Goal: Task Accomplishment & Management: Use online tool/utility

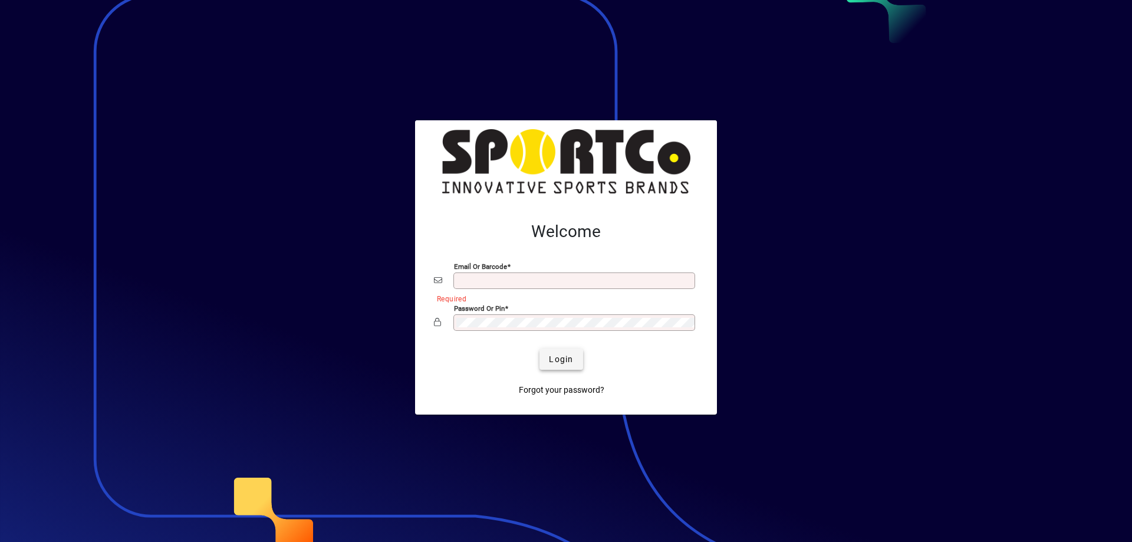
type input "**********"
click at [551, 358] on span "Login" at bounding box center [561, 359] width 24 height 12
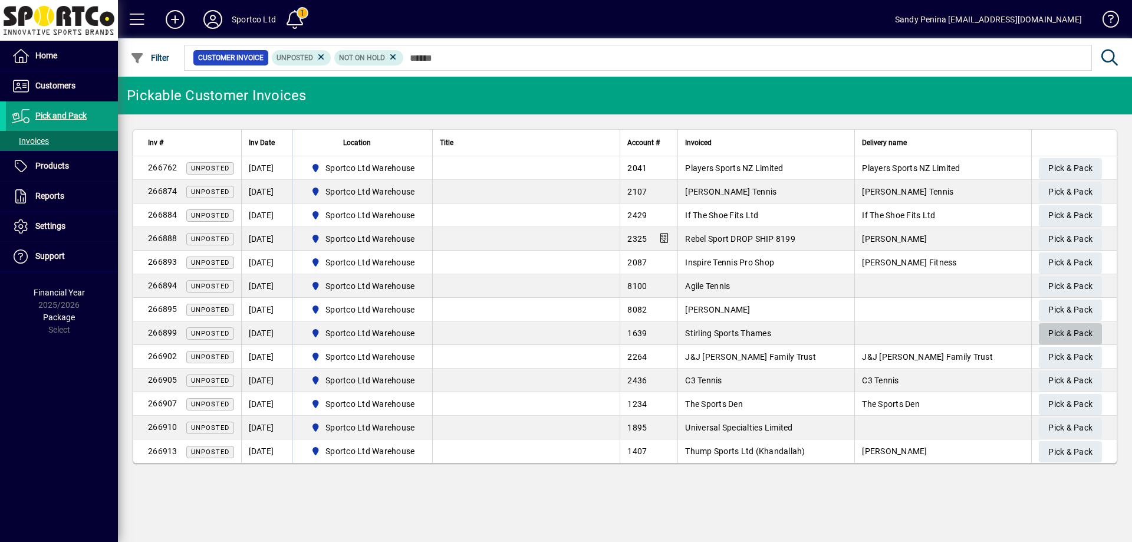
click at [1053, 329] on span "Pick & Pack" at bounding box center [1070, 333] width 44 height 19
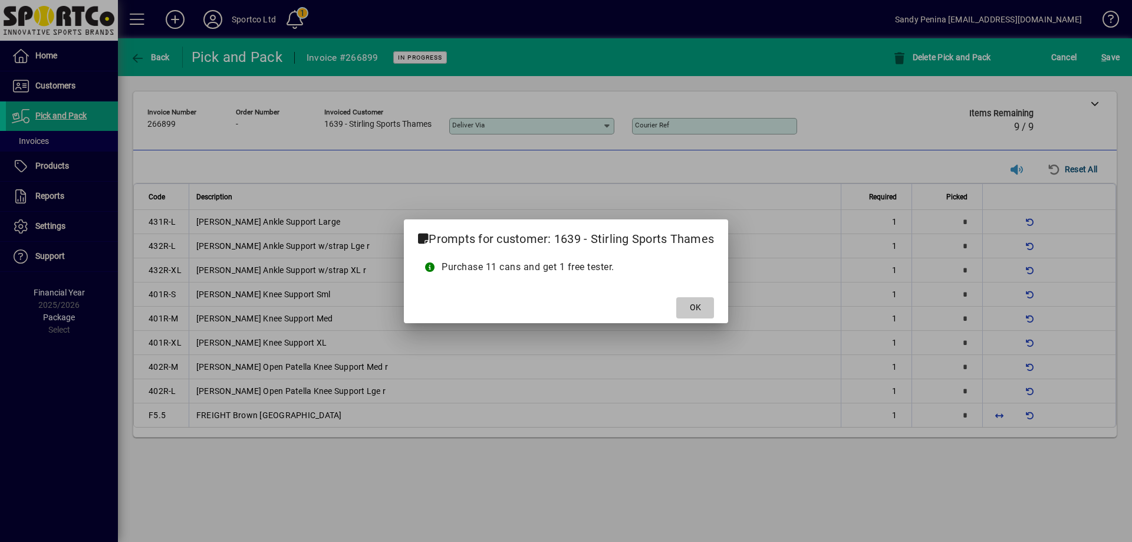
click at [687, 307] on span at bounding box center [695, 307] width 38 height 28
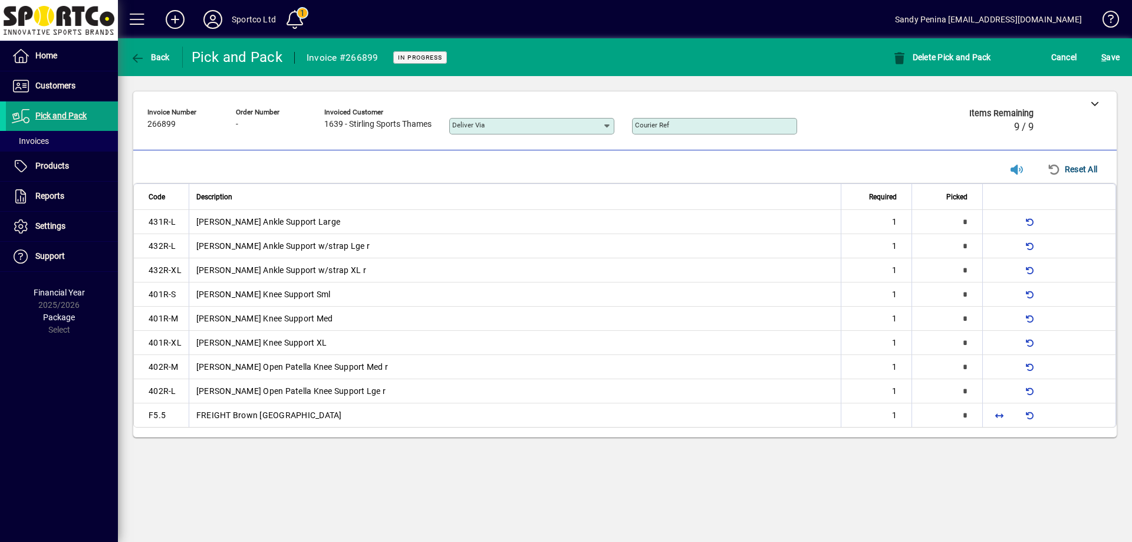
type input "*"
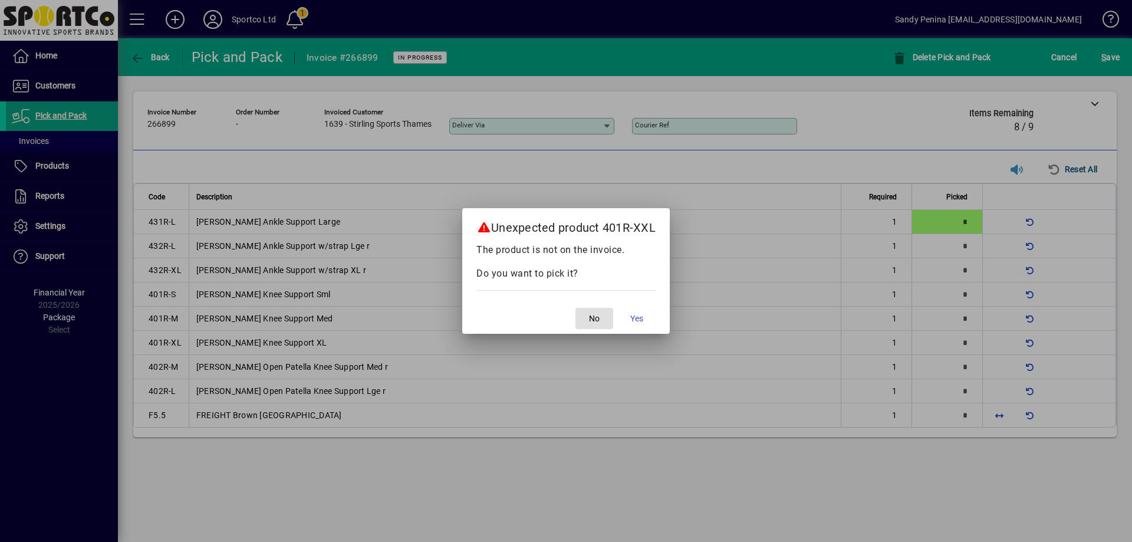
click at [595, 315] on span "No" at bounding box center [594, 318] width 11 height 12
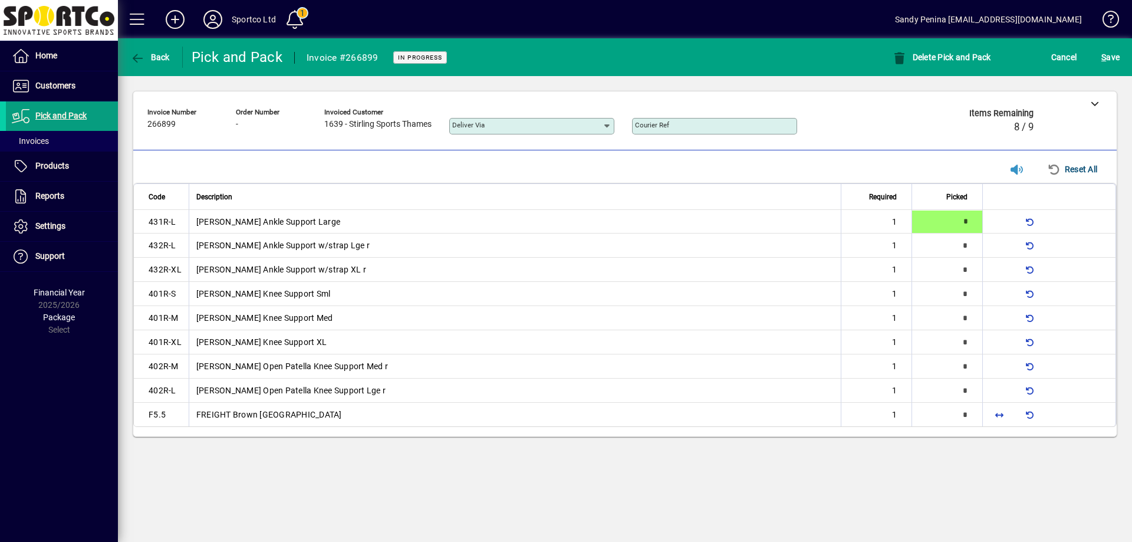
type input "*"
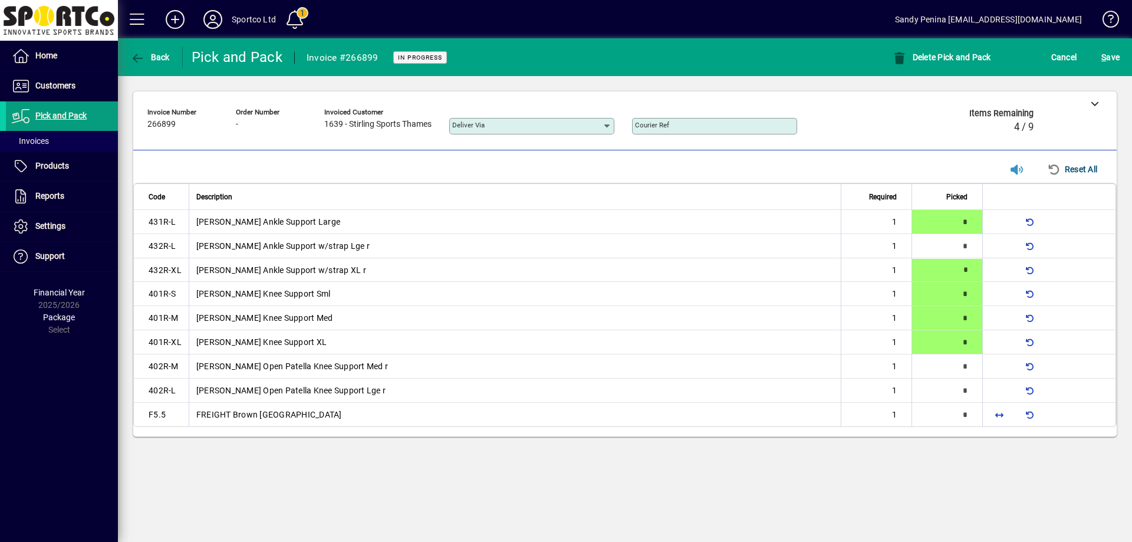
type input "*"
drag, startPoint x: 993, startPoint y: 413, endPoint x: 1000, endPoint y: 414, distance: 7.2
click at [1000, 414] on span "button" at bounding box center [999, 415] width 28 height 28
type input "*"
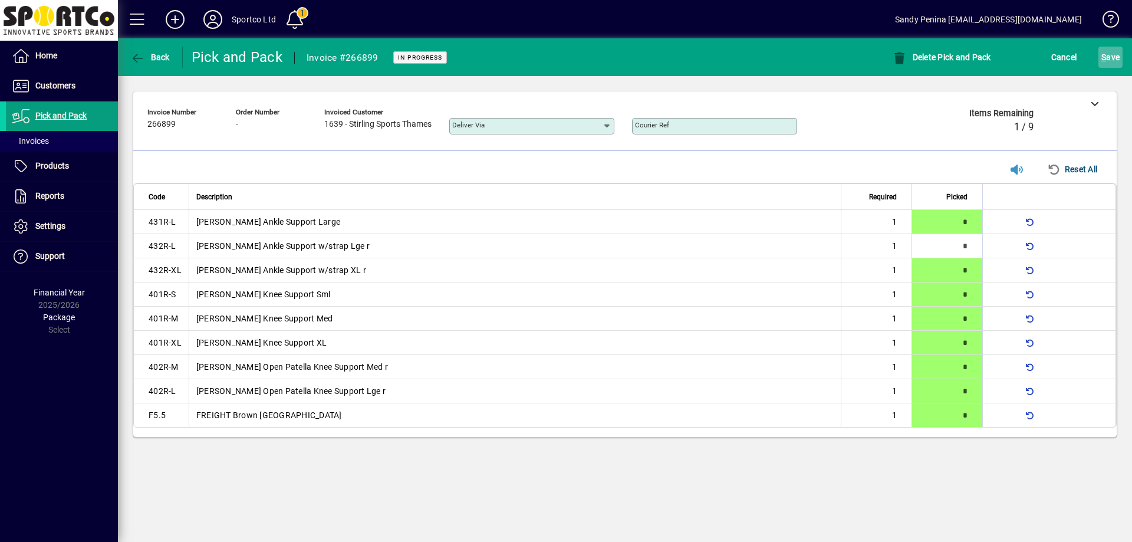
click at [1112, 62] on span "S ave" at bounding box center [1110, 57] width 18 height 19
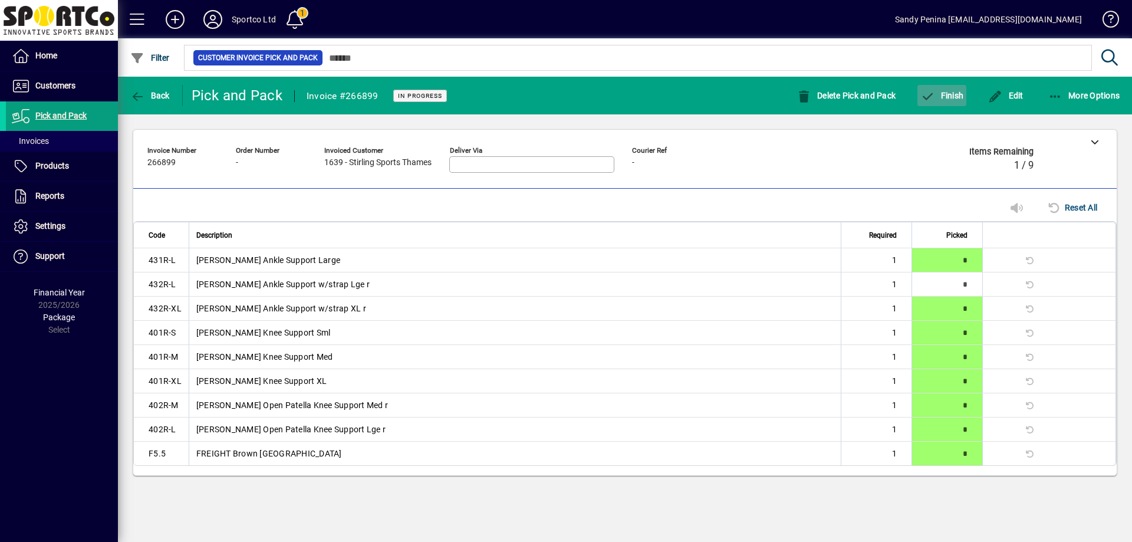
click at [945, 94] on span "Finish" at bounding box center [941, 95] width 43 height 9
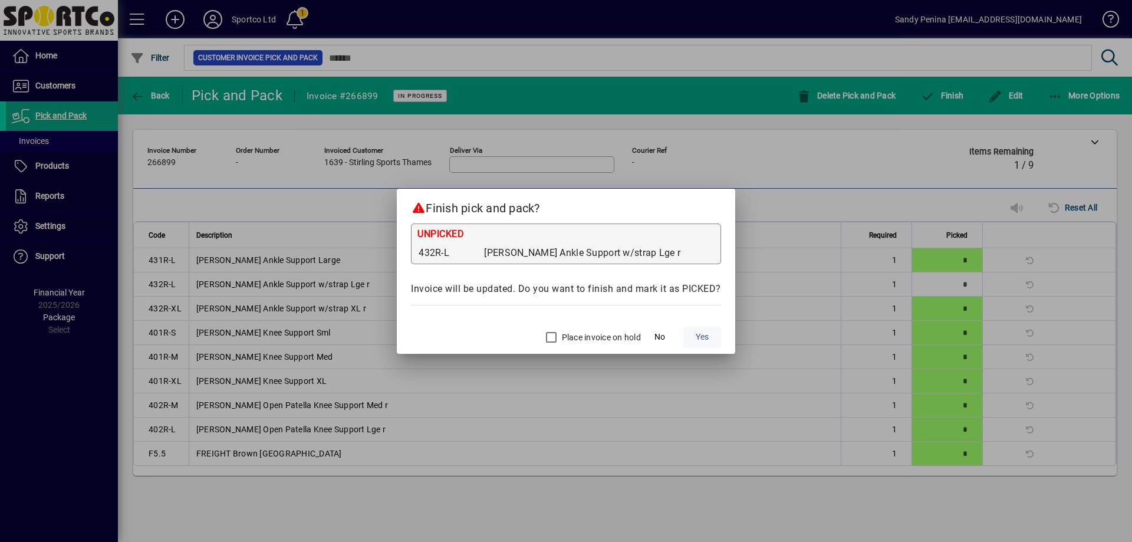
click at [704, 337] on span "Yes" at bounding box center [701, 337] width 13 height 12
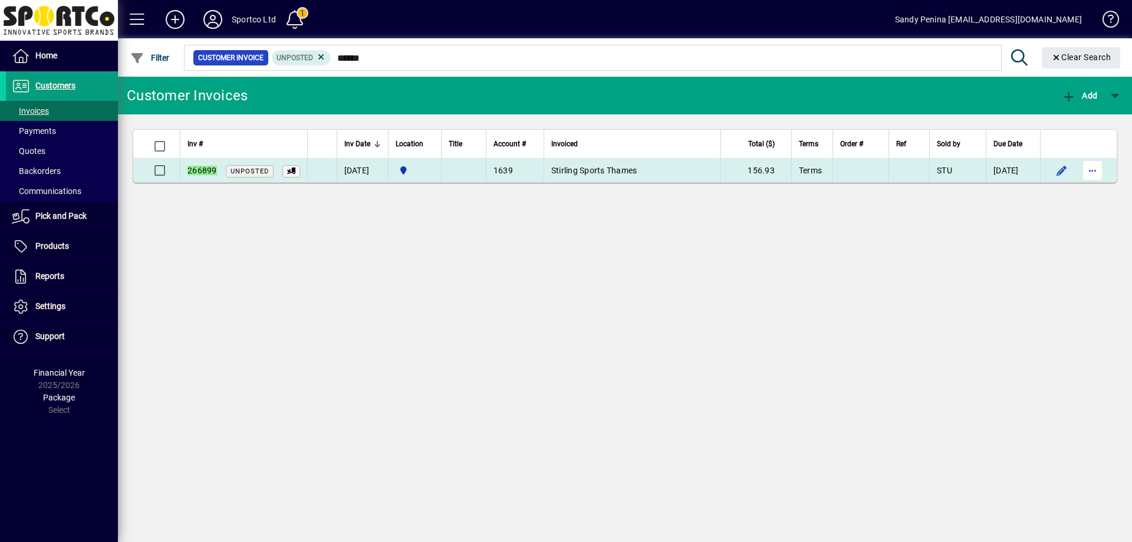
type input "******"
click at [1085, 166] on span "button" at bounding box center [1092, 170] width 28 height 28
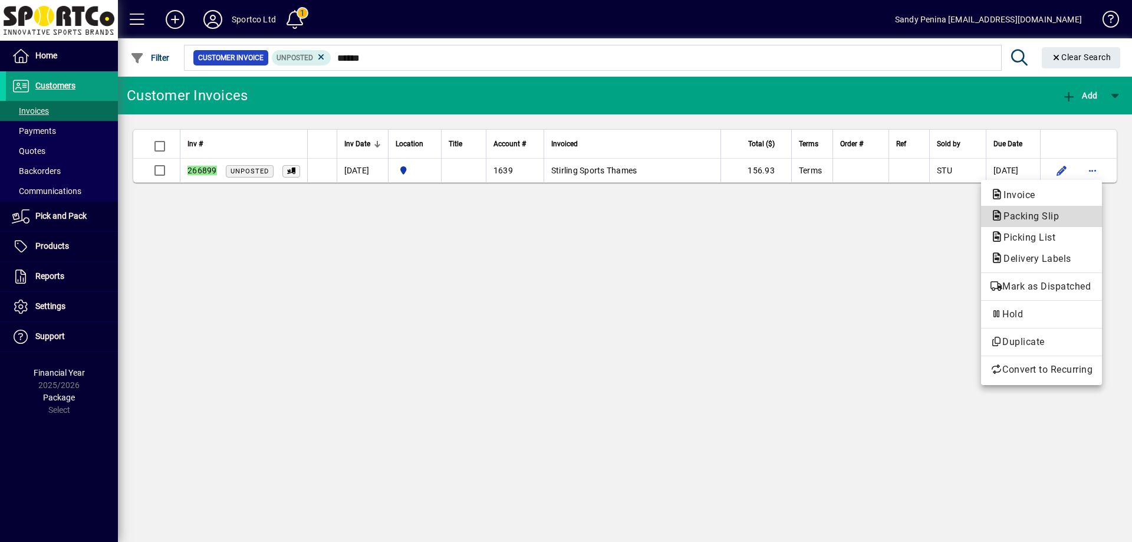
click at [1050, 225] on button "Packing Slip" at bounding box center [1041, 216] width 121 height 21
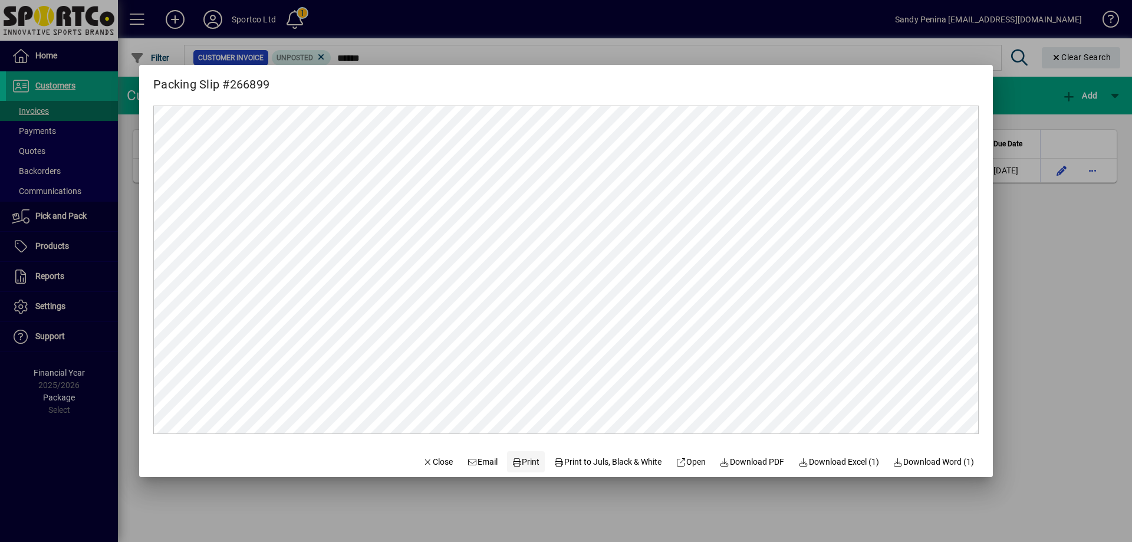
click at [516, 464] on span "Print" at bounding box center [526, 462] width 28 height 12
click at [1022, 296] on div at bounding box center [566, 271] width 1132 height 542
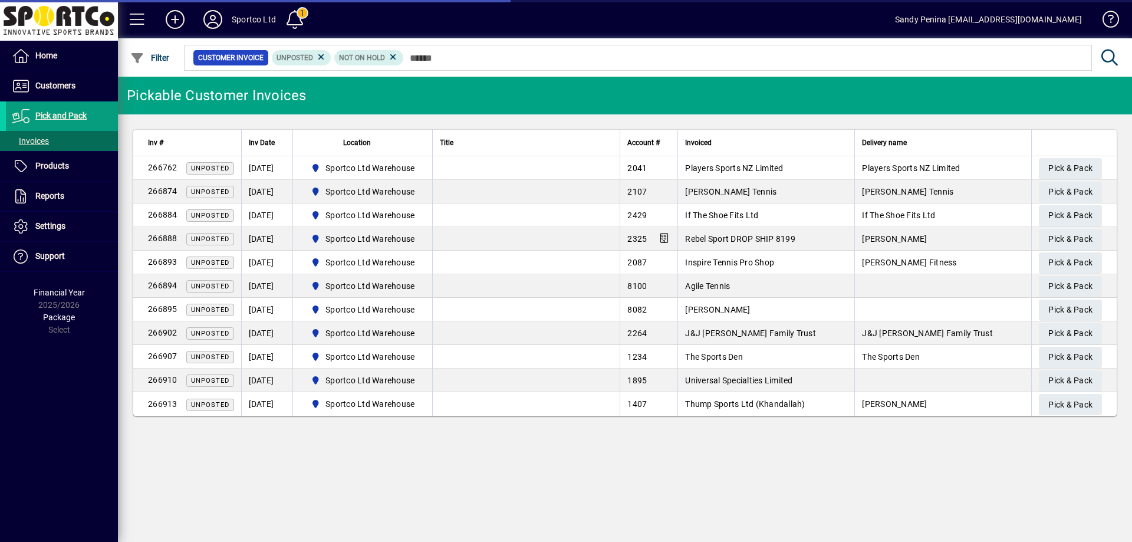
click at [588, 61] on input "text" at bounding box center [743, 58] width 678 height 17
click at [1058, 327] on span "Pick & Pack" at bounding box center [1070, 333] width 44 height 19
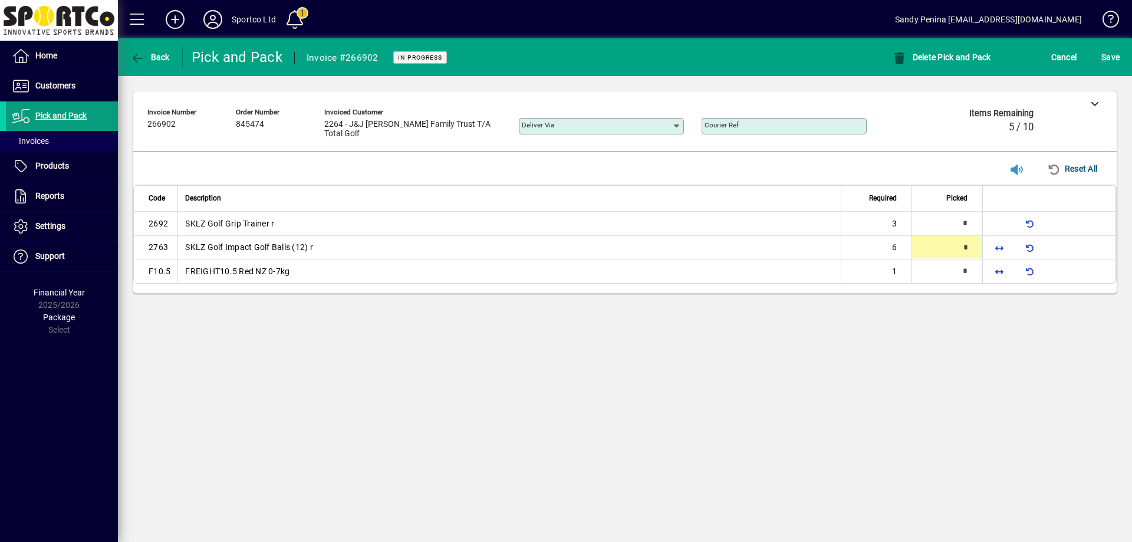
type input "*"
click at [992, 268] on span "button" at bounding box center [999, 272] width 28 height 28
type input "*"
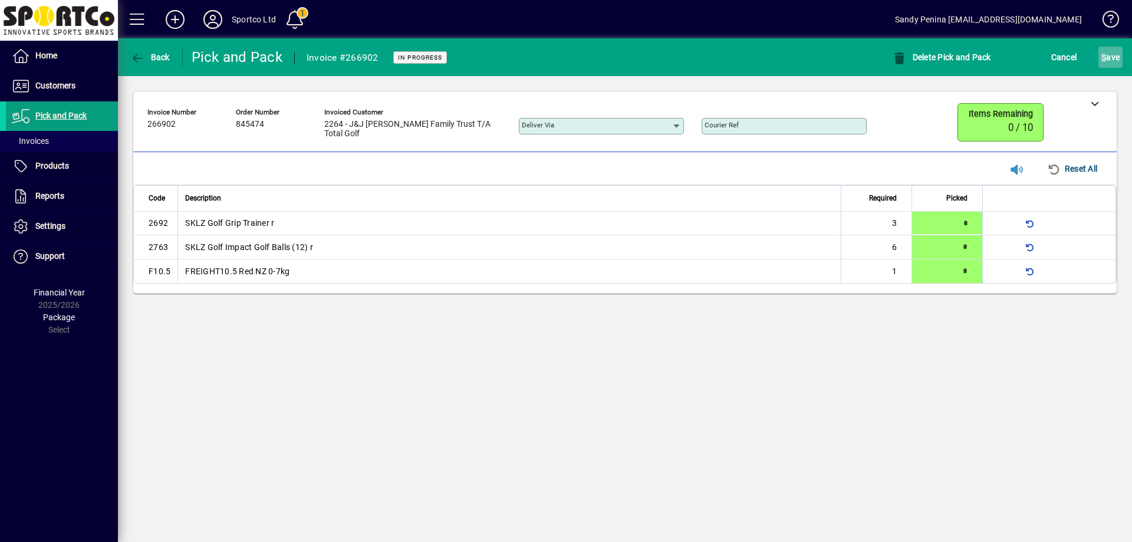
click at [1114, 50] on span "S ave" at bounding box center [1110, 57] width 18 height 19
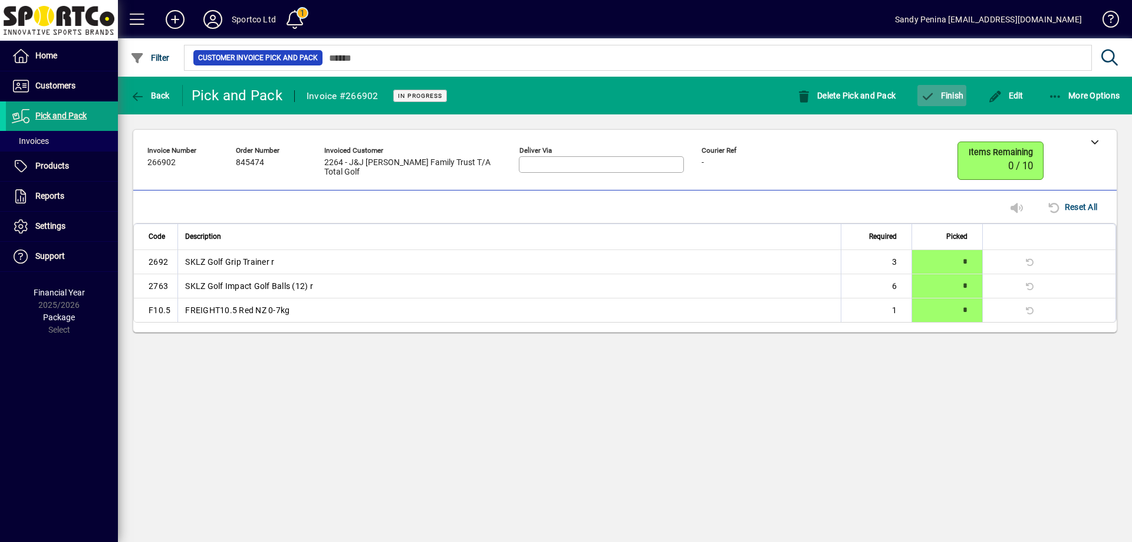
click at [944, 100] on span "Finish" at bounding box center [941, 95] width 43 height 9
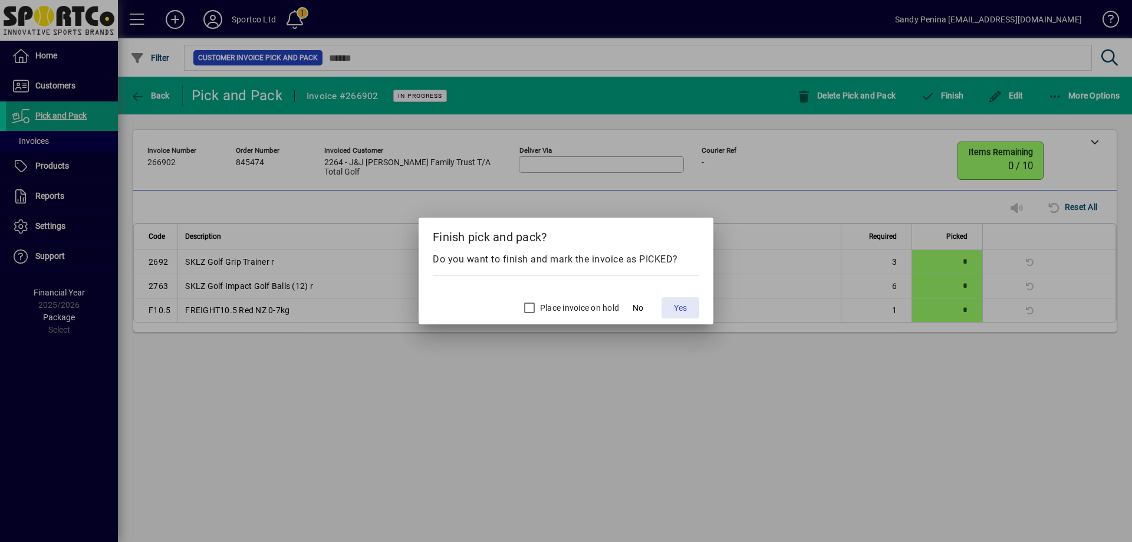
click at [687, 304] on span "Yes" at bounding box center [680, 308] width 13 height 12
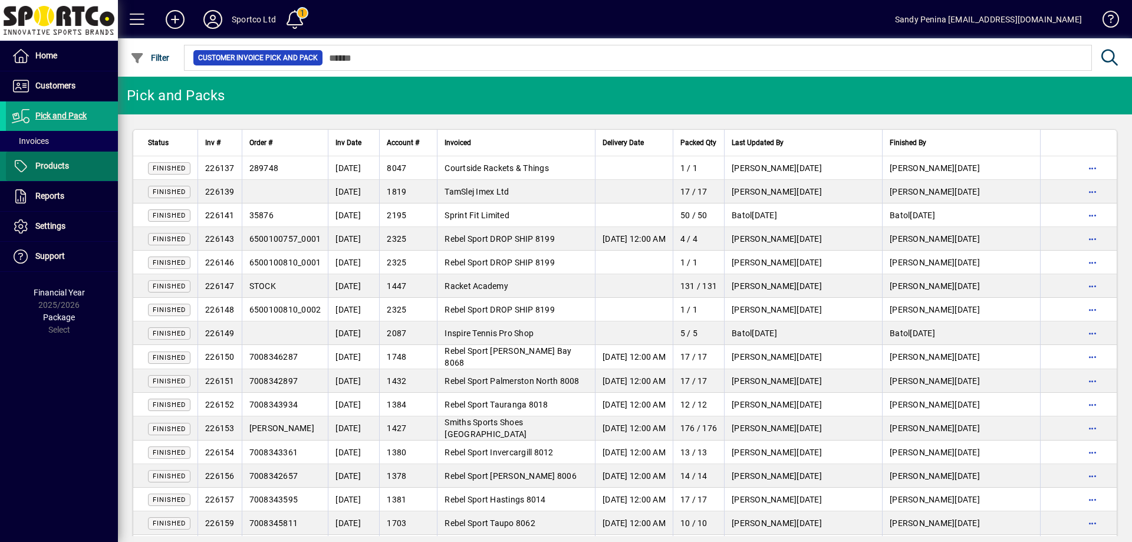
click at [74, 174] on span at bounding box center [62, 166] width 112 height 28
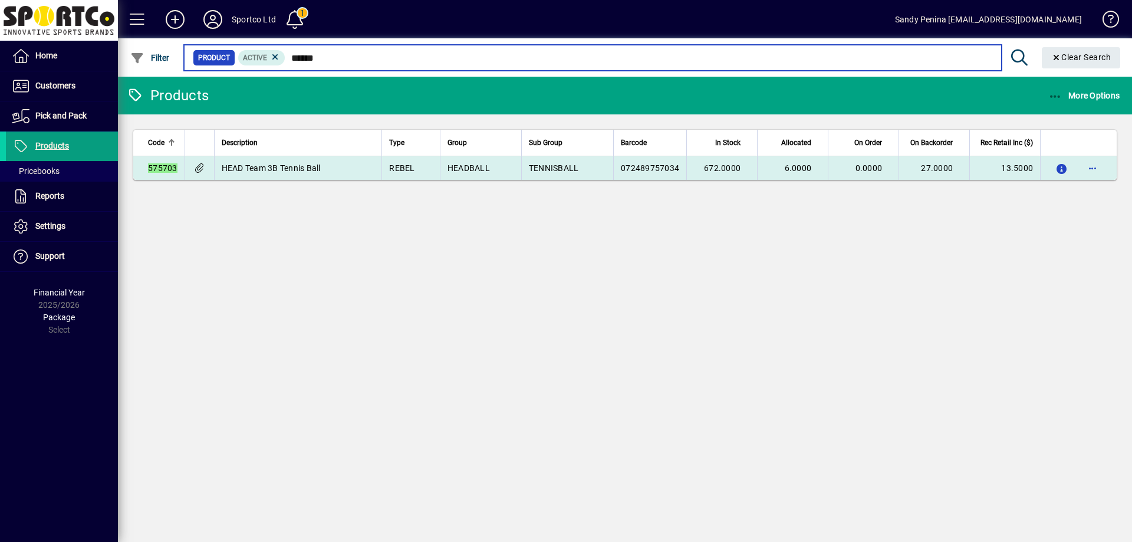
type input "******"
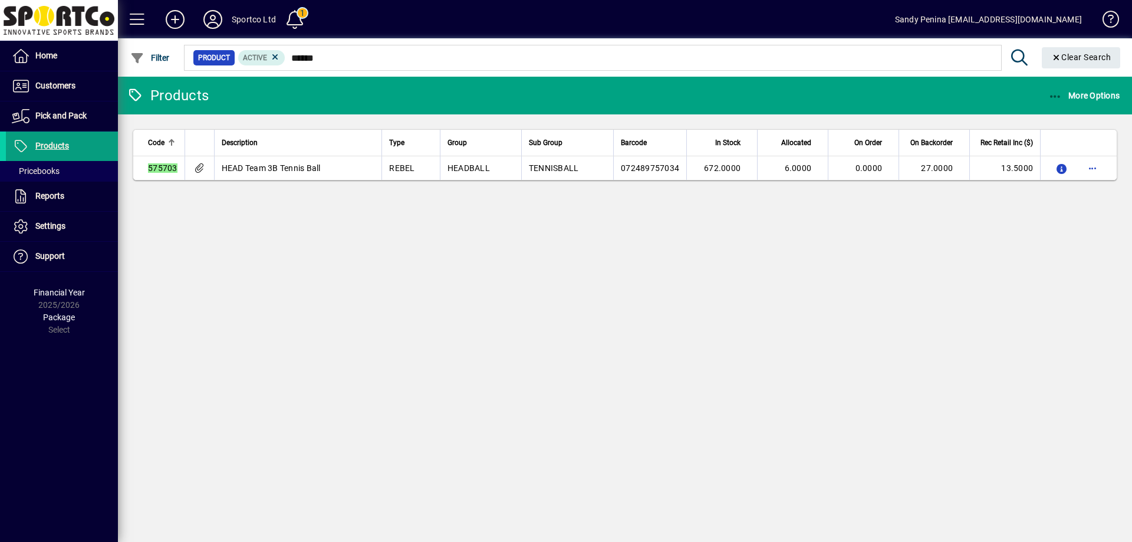
click at [726, 164] on span "672.0000" at bounding box center [722, 167] width 37 height 9
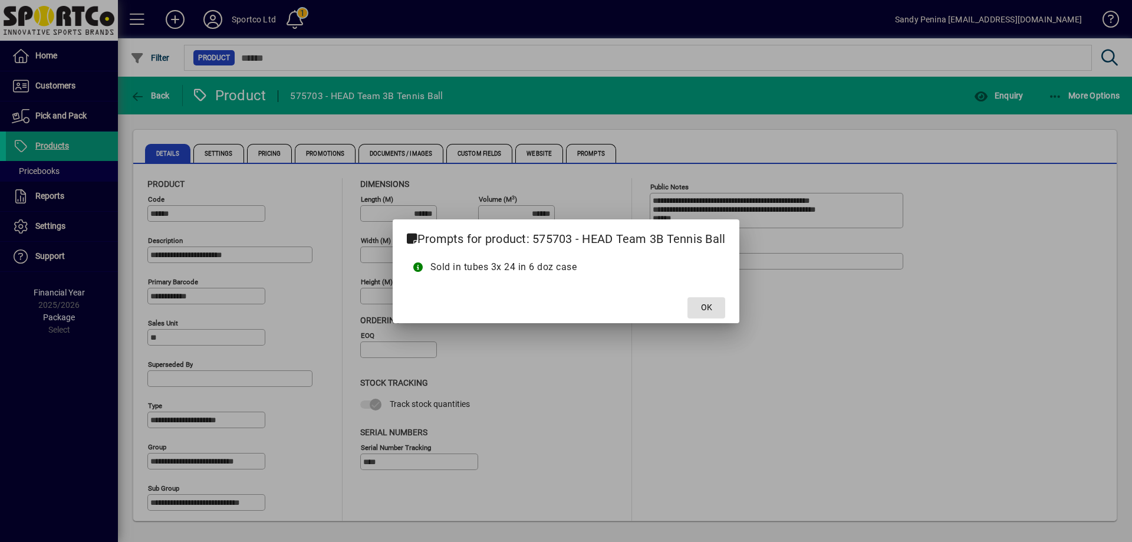
click at [703, 305] on span "OK" at bounding box center [706, 307] width 11 height 12
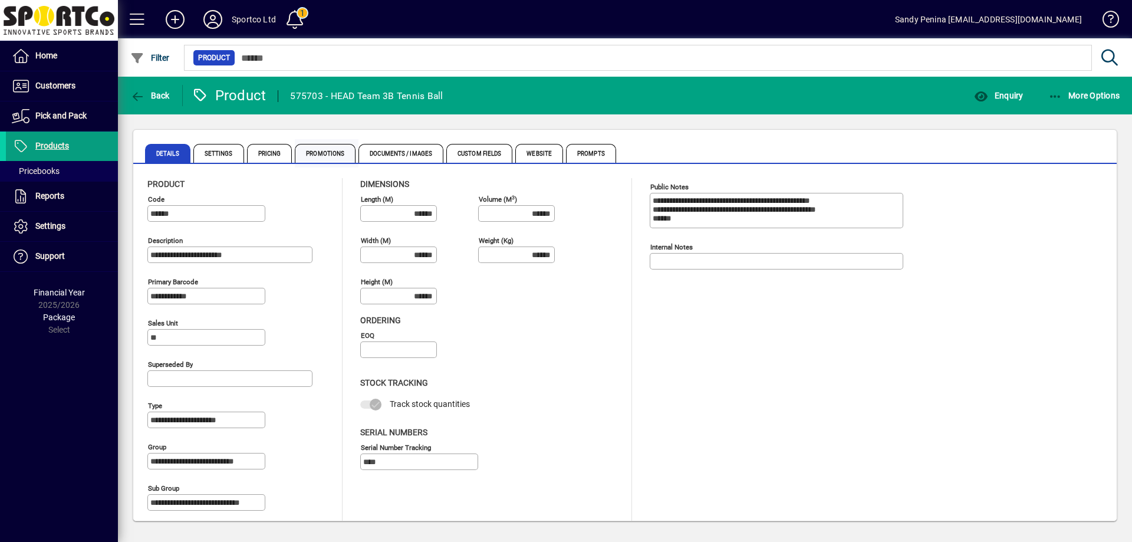
click at [337, 149] on span "Promotions" at bounding box center [325, 153] width 61 height 19
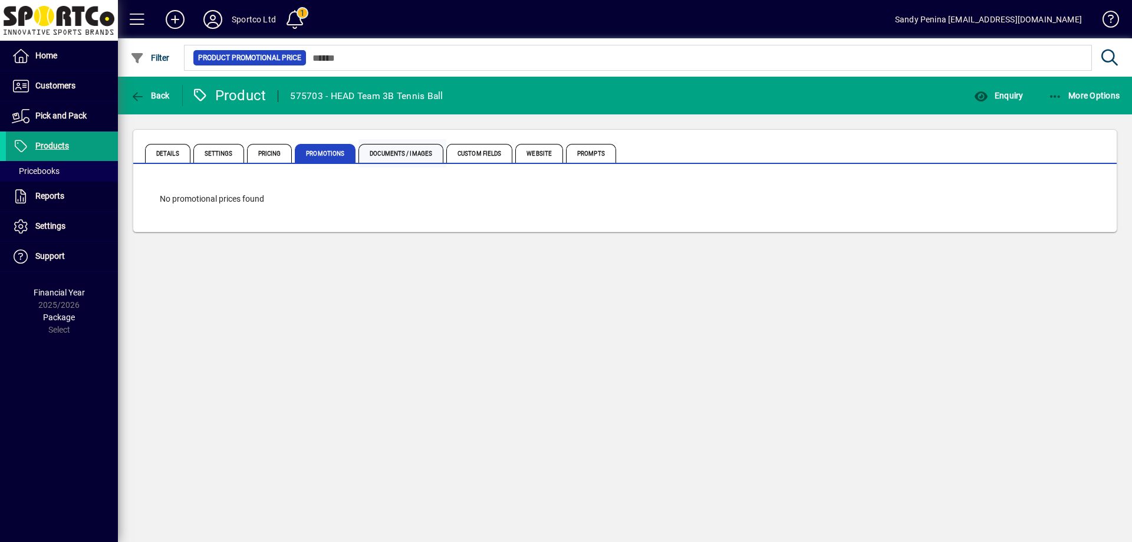
click at [388, 157] on span "Documents / Images" at bounding box center [400, 153] width 85 height 19
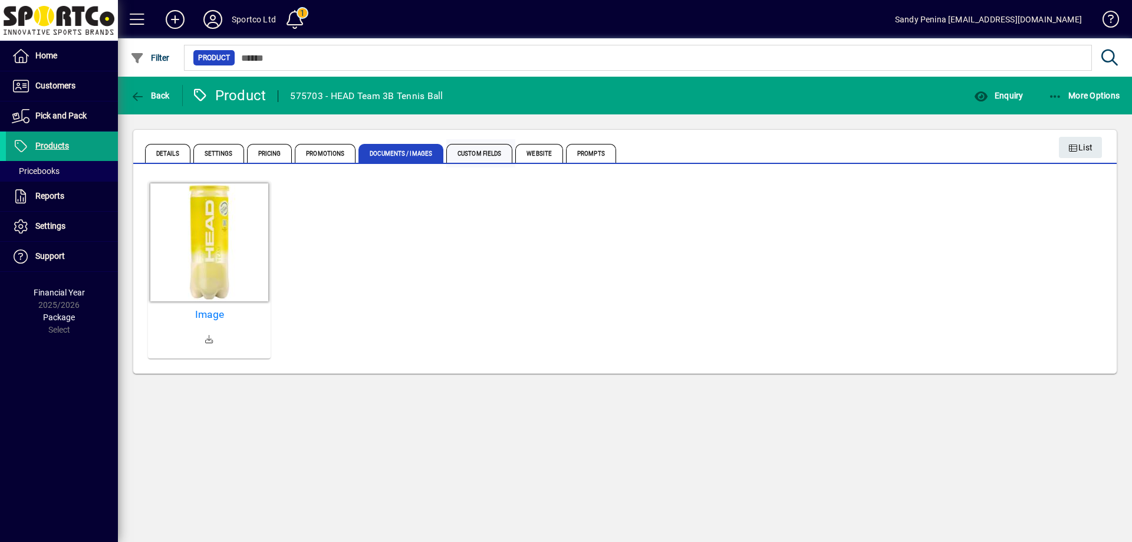
click at [494, 151] on span "Custom Fields" at bounding box center [479, 153] width 66 height 19
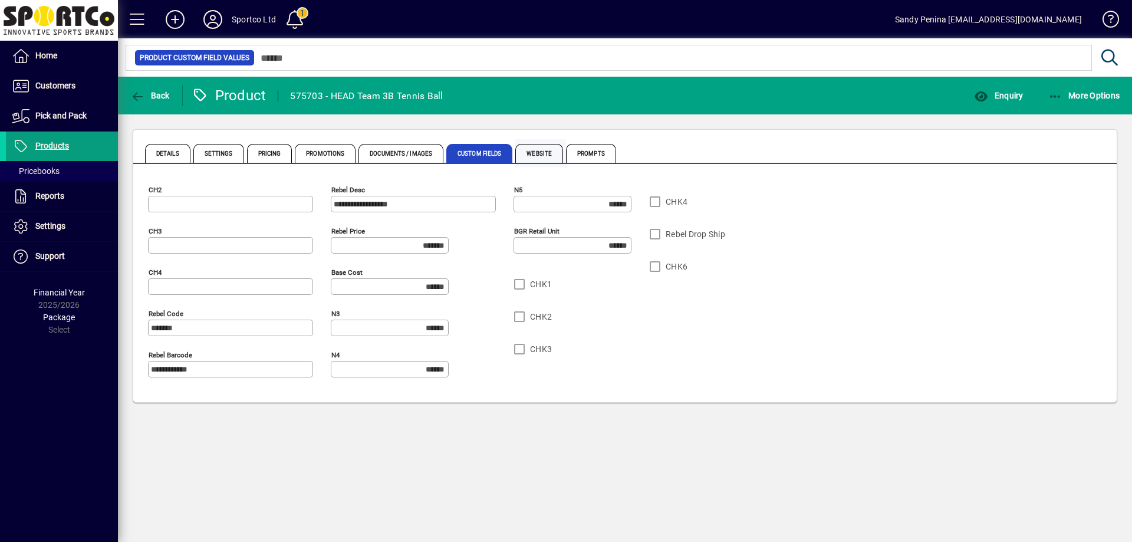
click at [530, 151] on span "Website" at bounding box center [539, 153] width 48 height 19
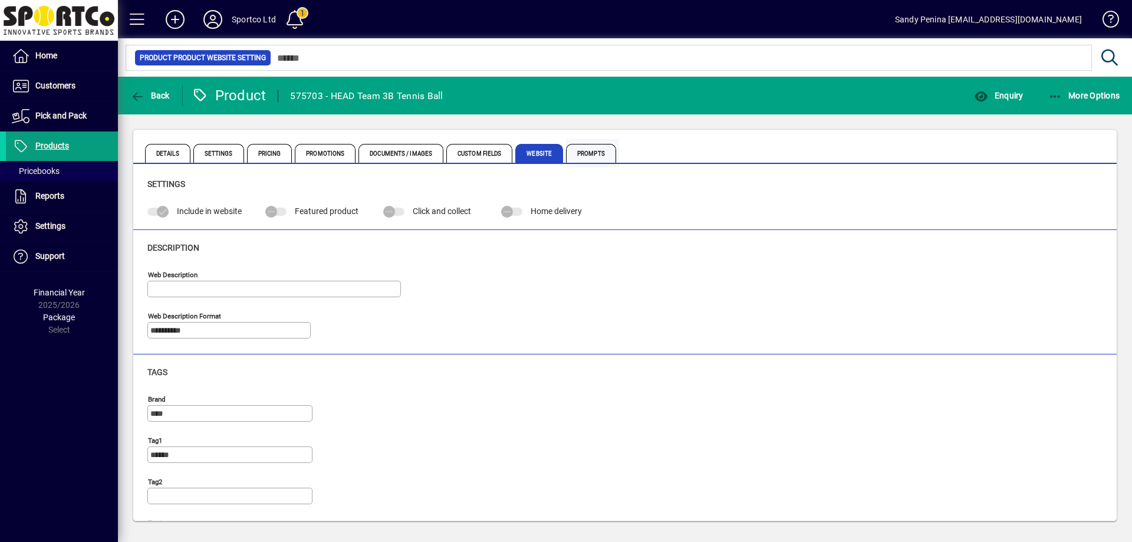
click at [578, 149] on span "Prompts" at bounding box center [591, 153] width 50 height 19
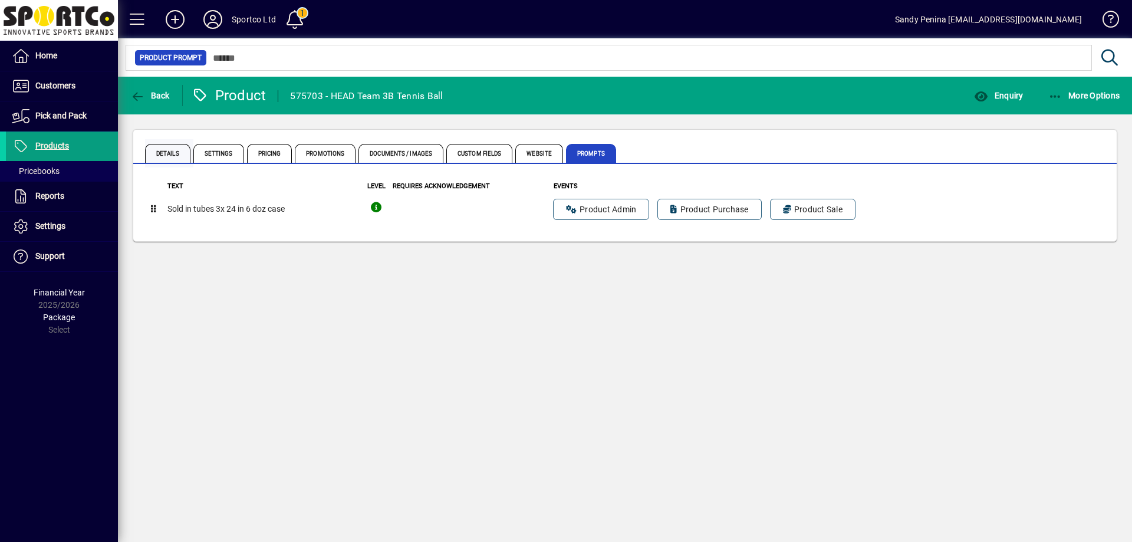
click at [179, 156] on span "Details" at bounding box center [167, 153] width 45 height 19
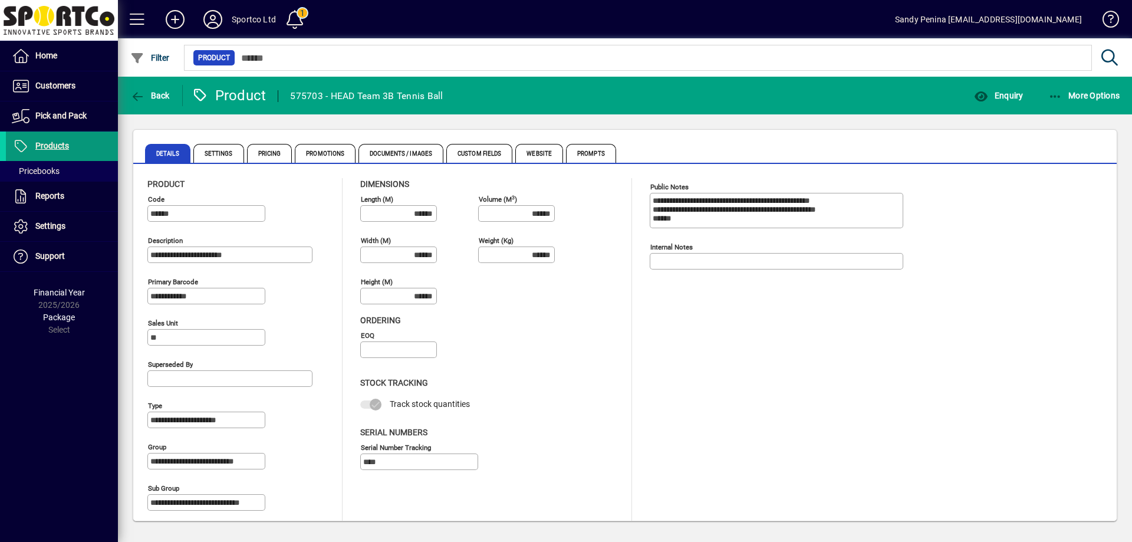
click at [83, 139] on span at bounding box center [62, 146] width 112 height 28
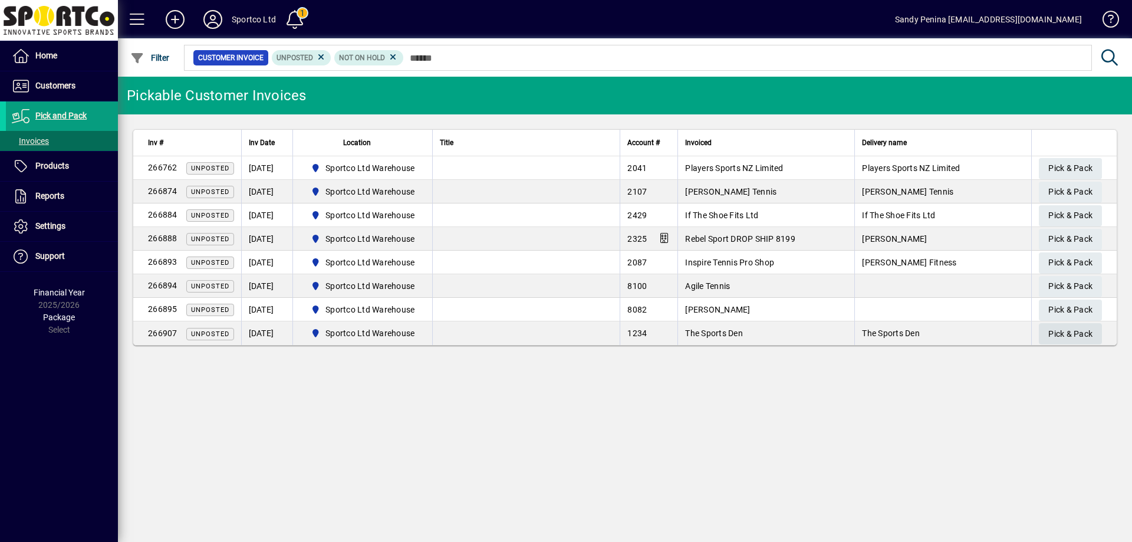
click at [1089, 334] on span "Pick & Pack" at bounding box center [1070, 333] width 44 height 19
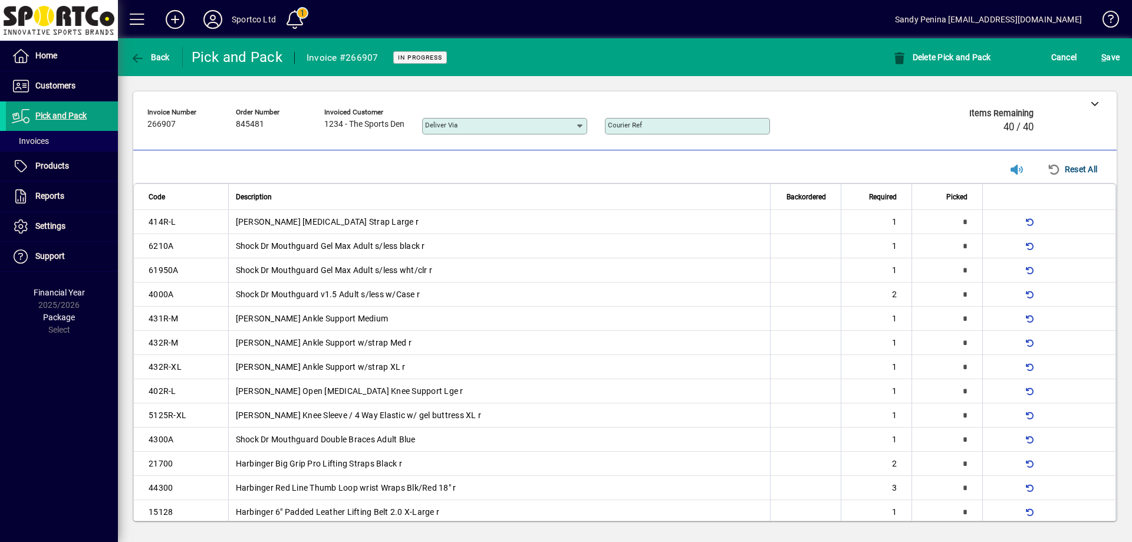
type input "*"
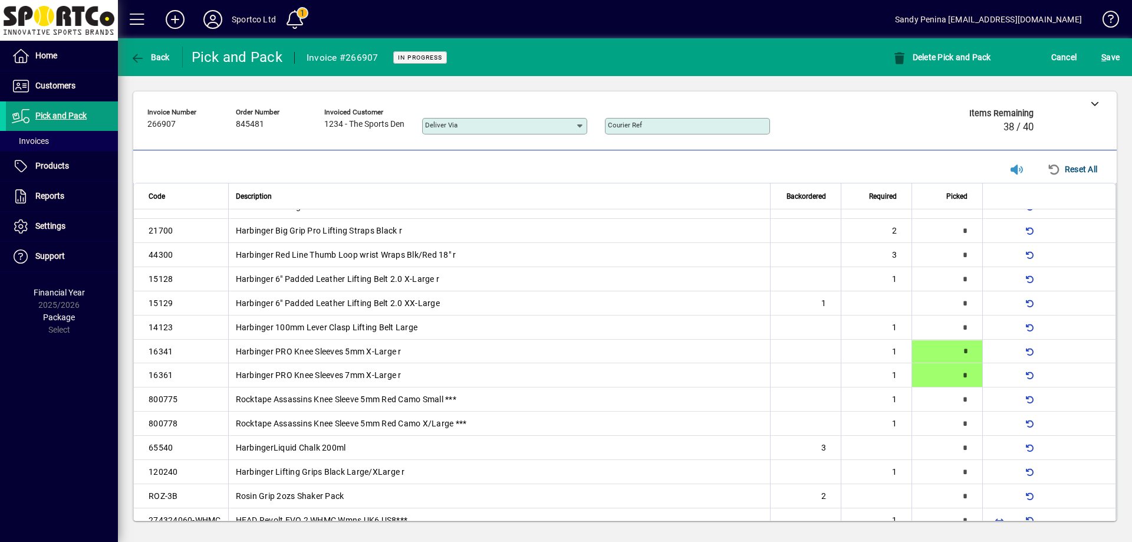
type input "*"
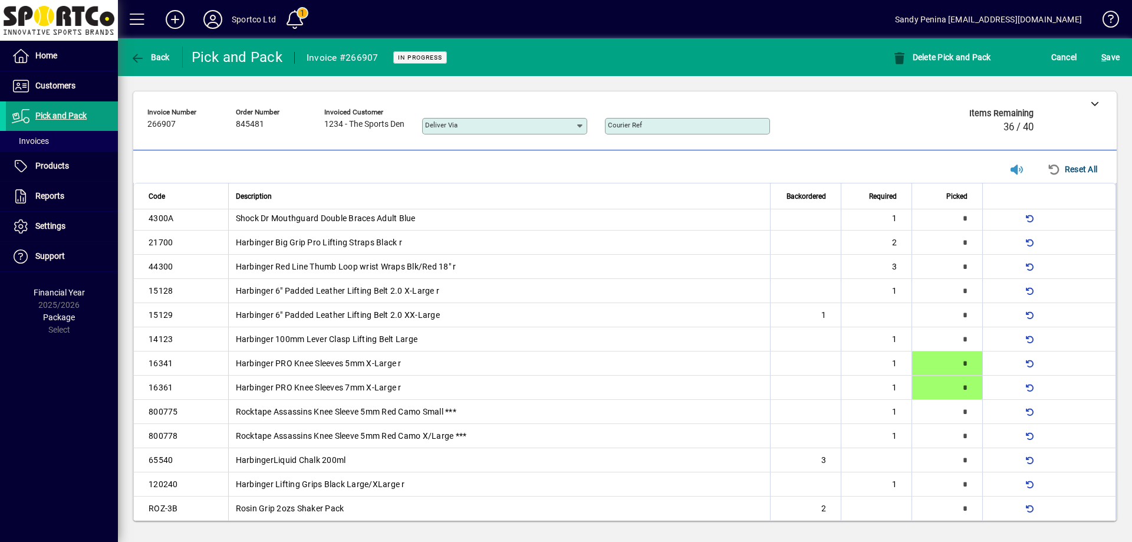
type input "*"
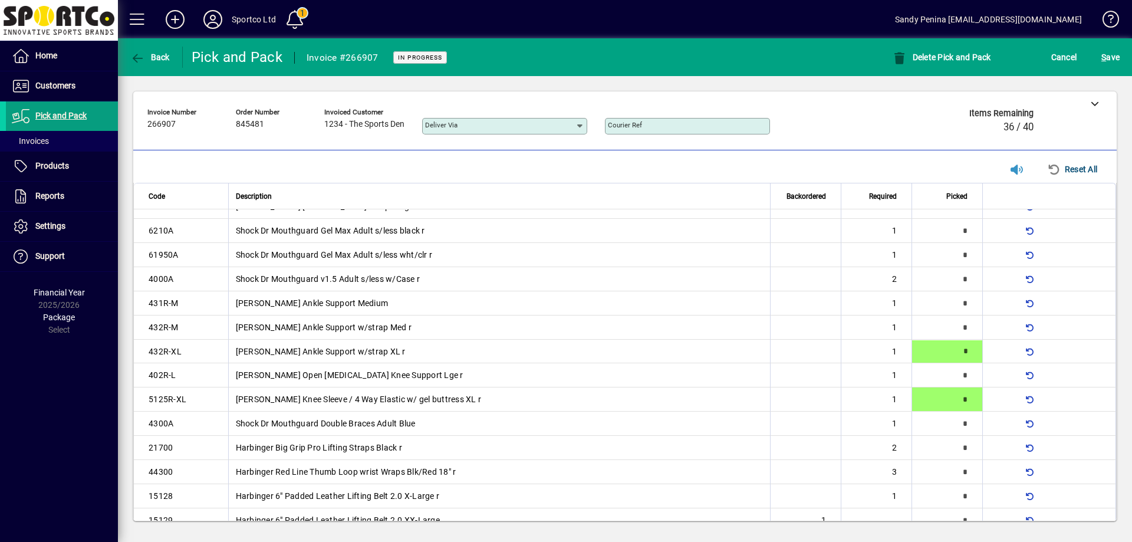
type input "*"
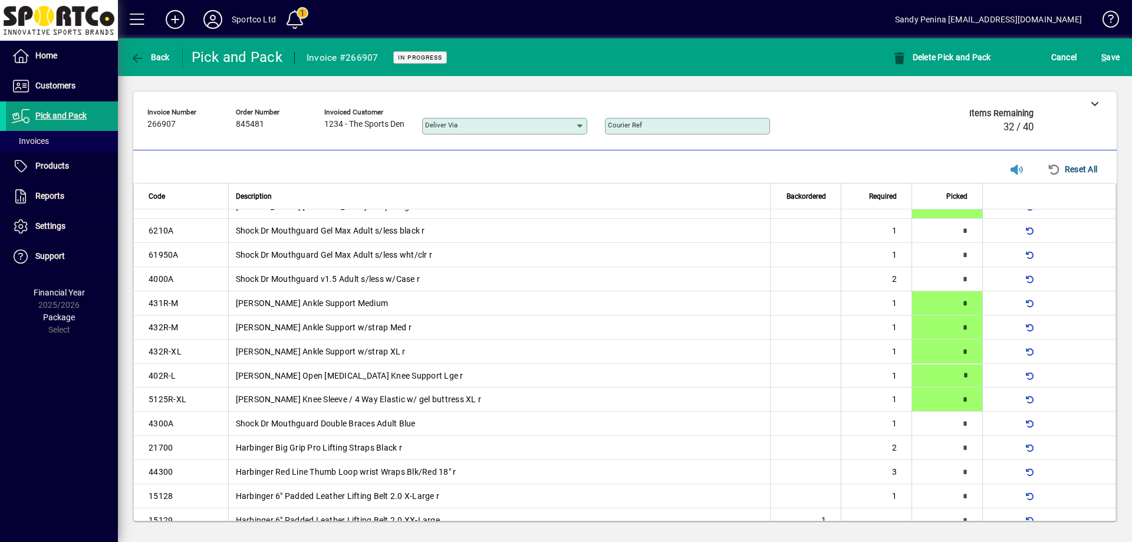
type input "*"
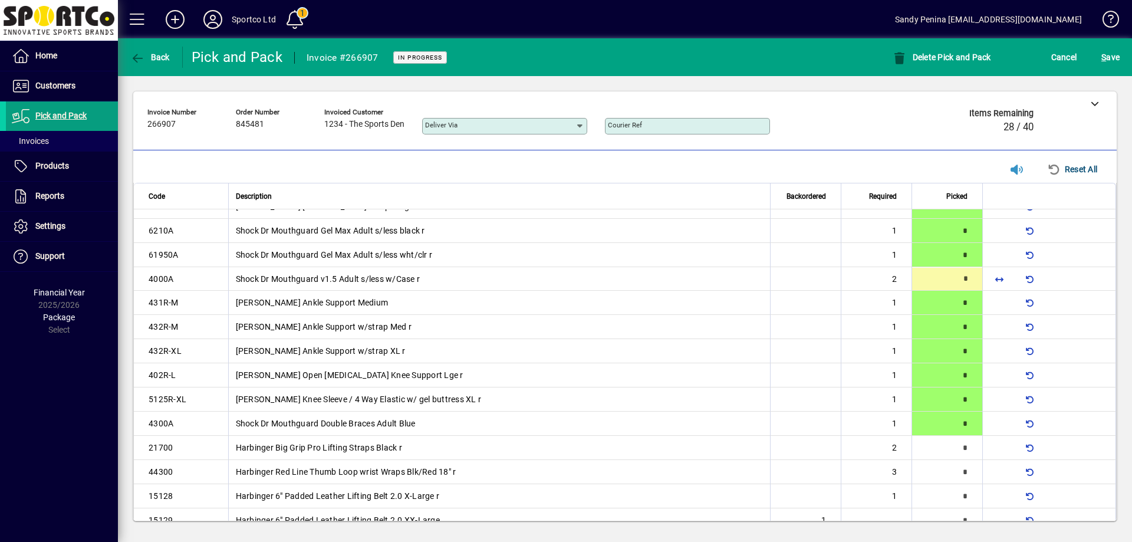
type input "*"
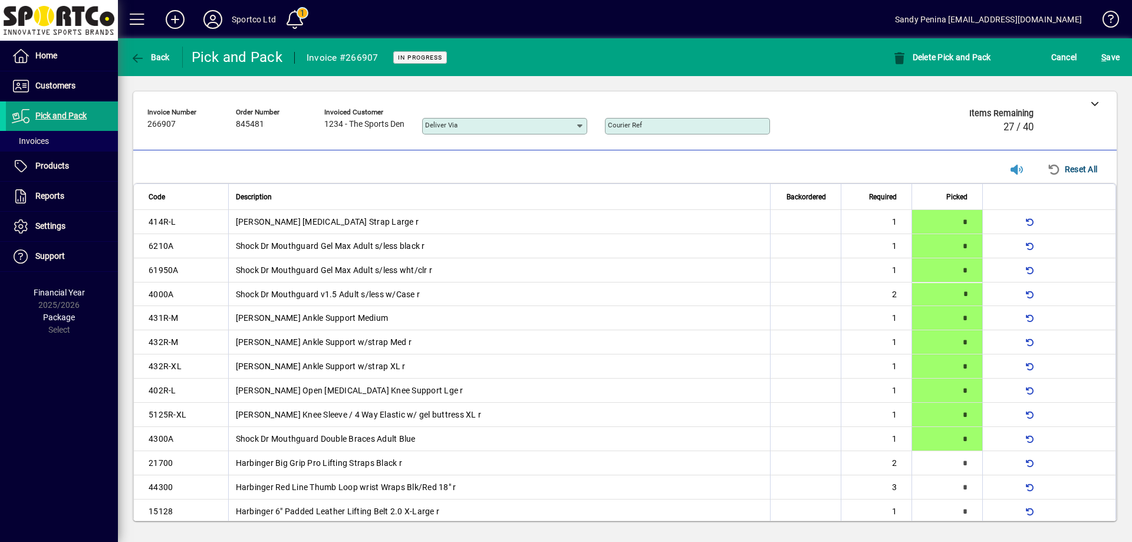
type input "*"
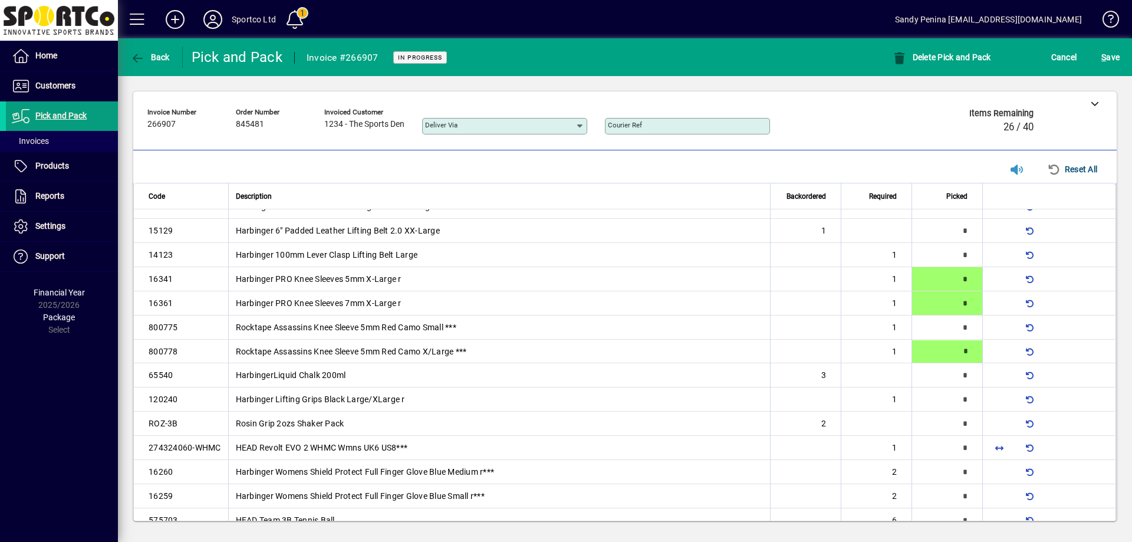
type input "*"
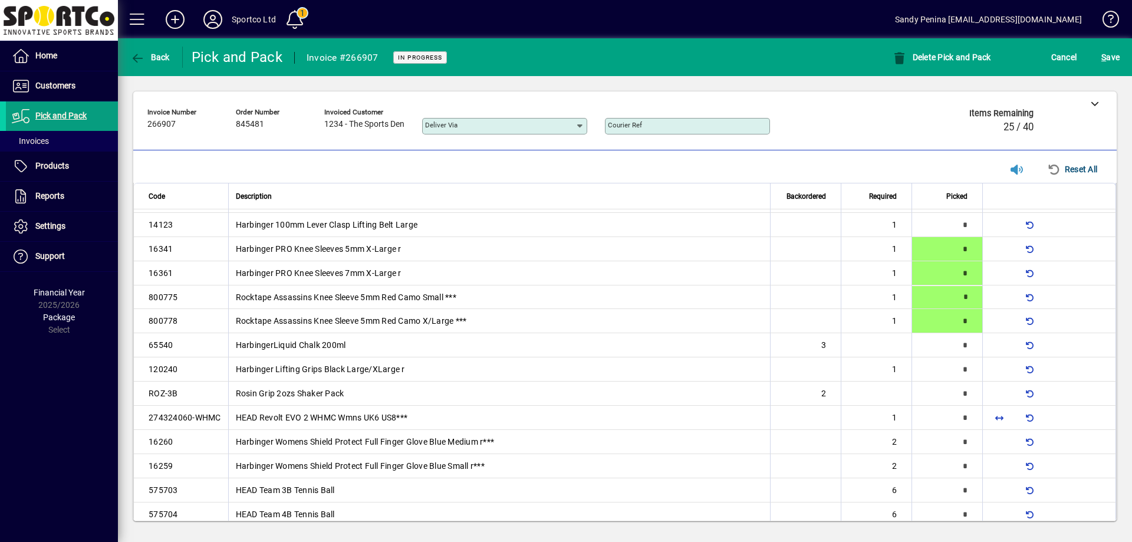
scroll to position [354, 0]
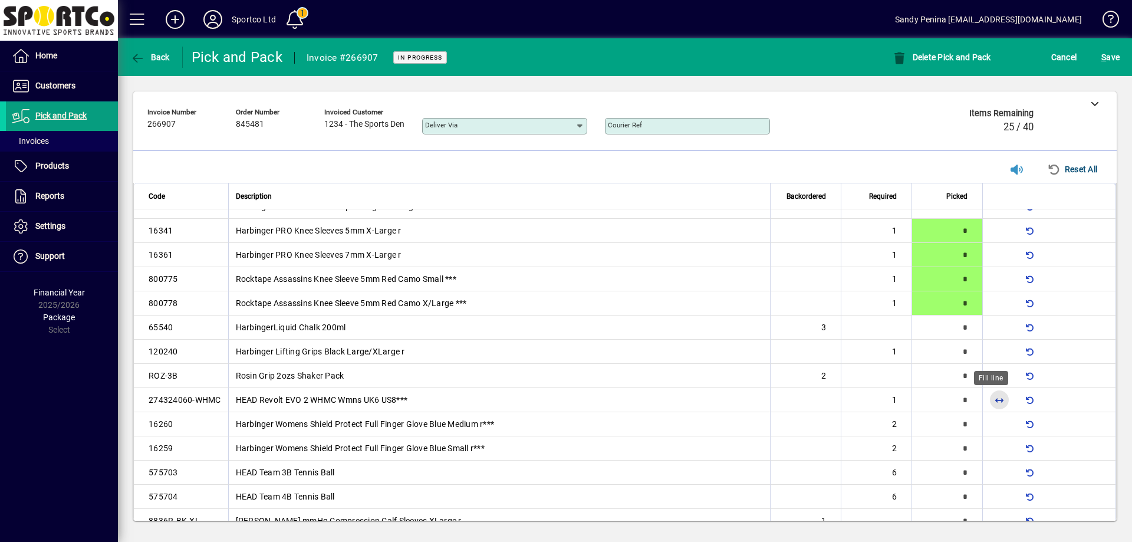
click at [995, 402] on span "button" at bounding box center [999, 399] width 28 height 28
type input "*"
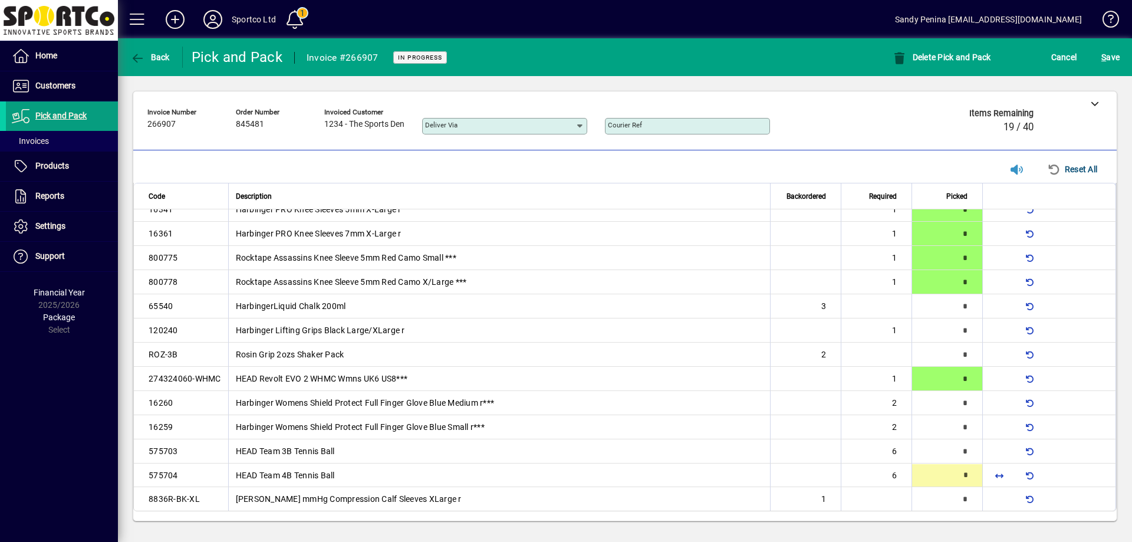
type input "*"
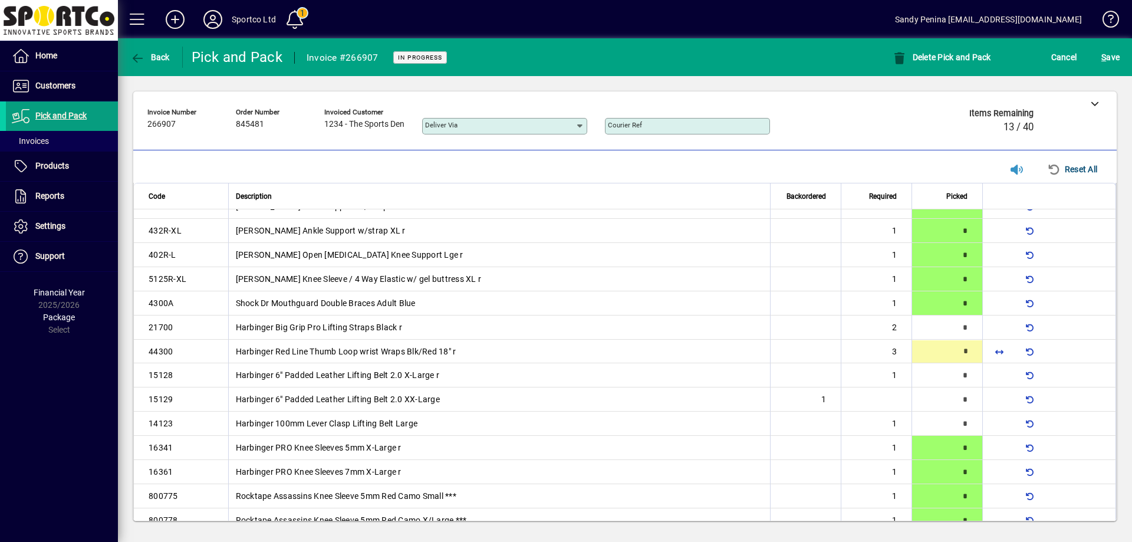
type input "*"
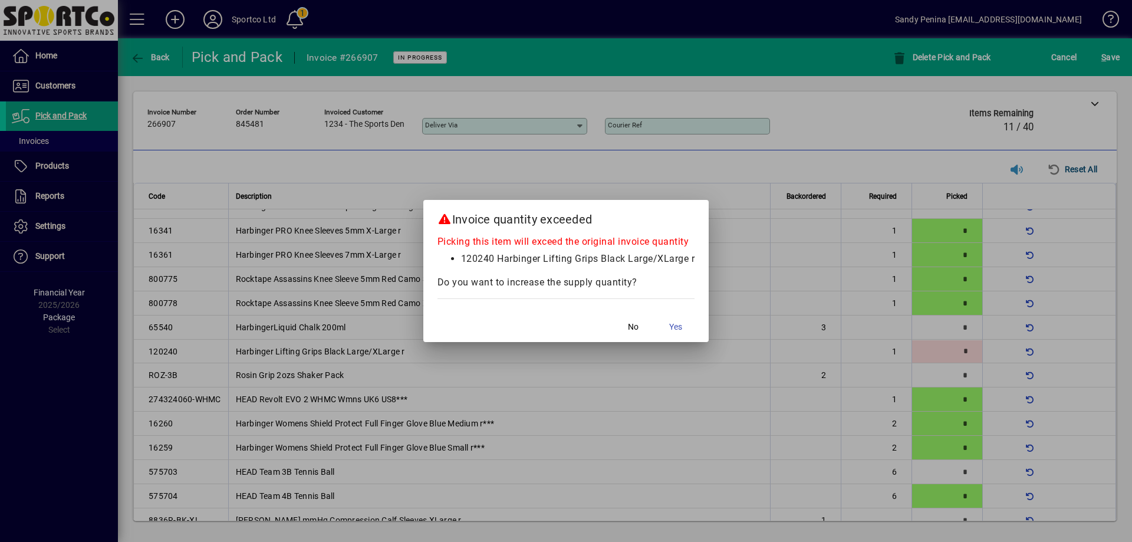
scroll to position [355, 0]
click at [635, 324] on span "No" at bounding box center [633, 327] width 11 height 12
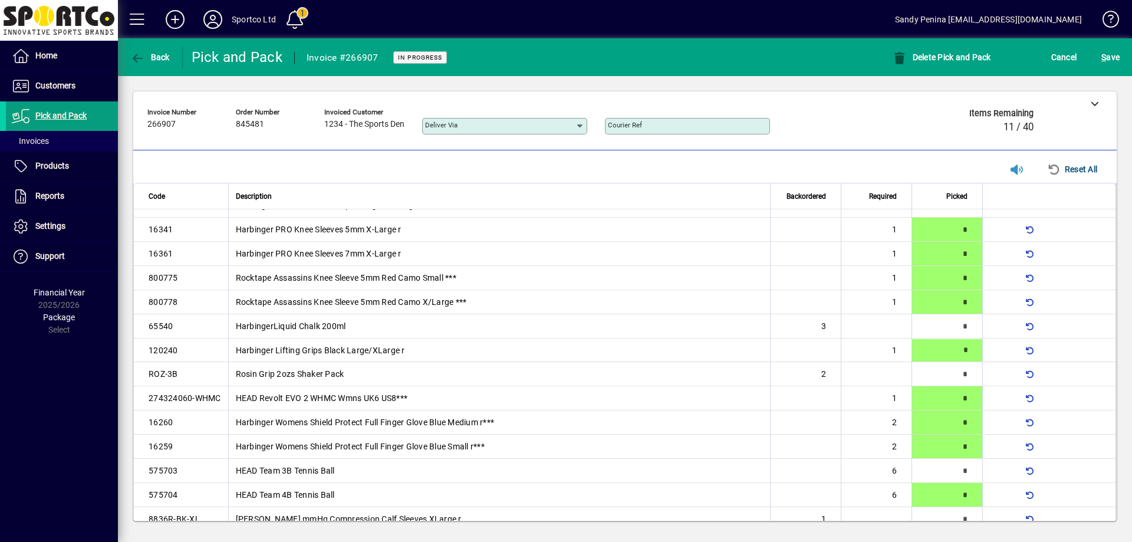
type input "*"
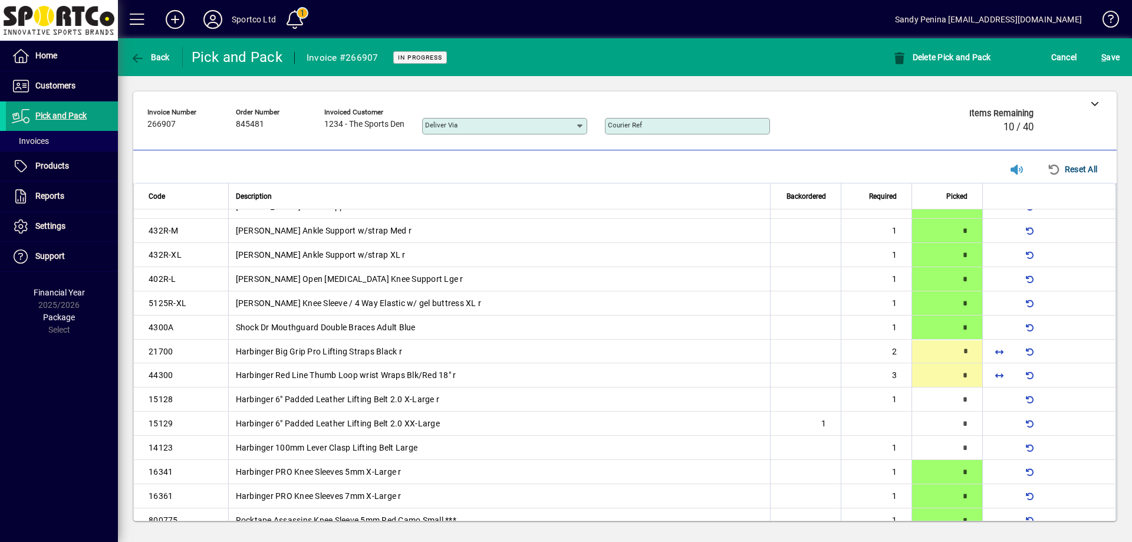
type input "*"
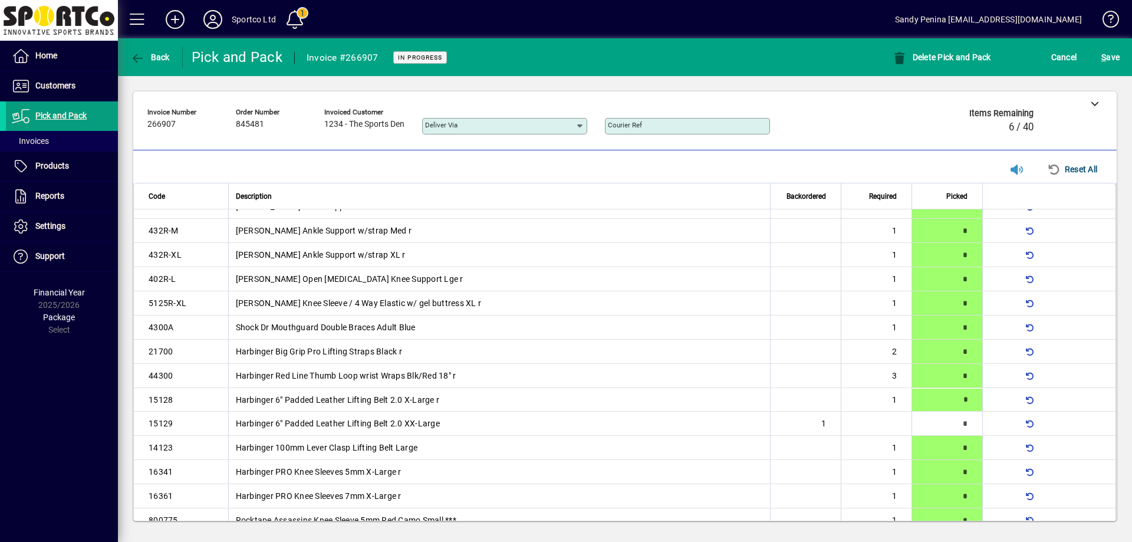
type input "*"
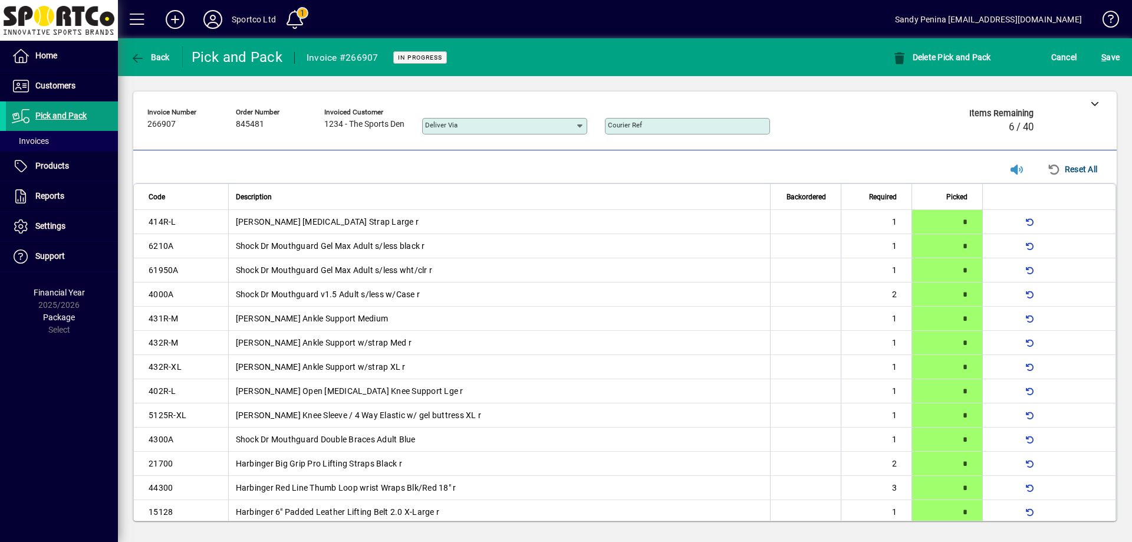
scroll to position [375, 0]
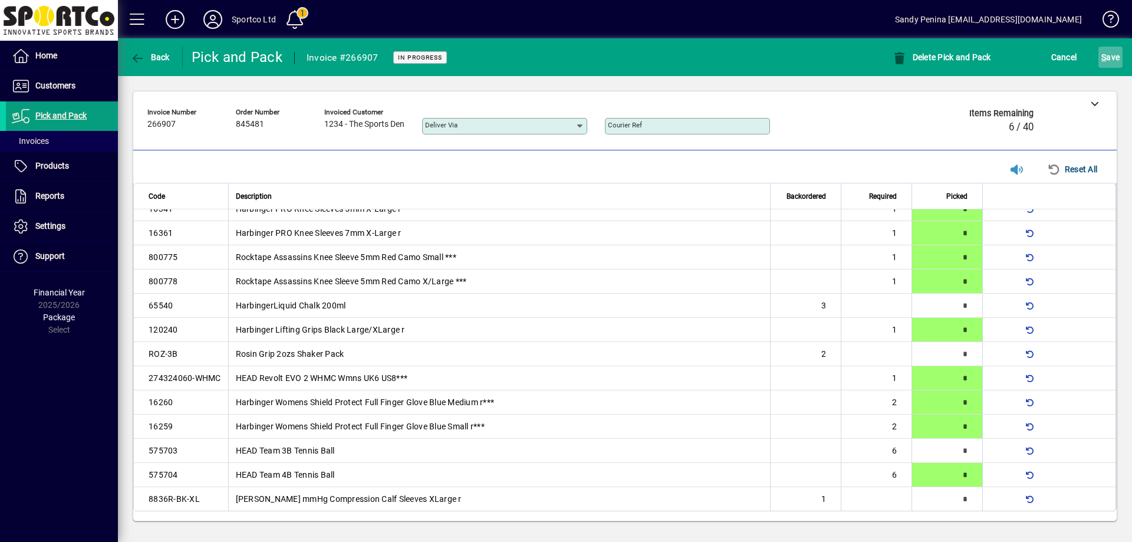
click at [1107, 58] on span "S ave" at bounding box center [1110, 57] width 18 height 19
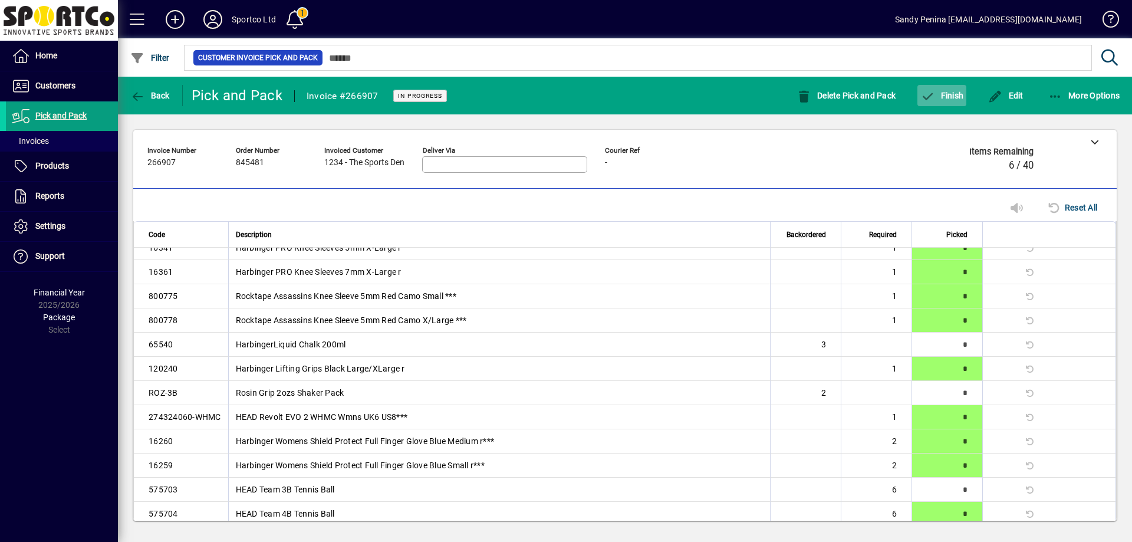
click at [944, 98] on span "Finish" at bounding box center [941, 95] width 43 height 9
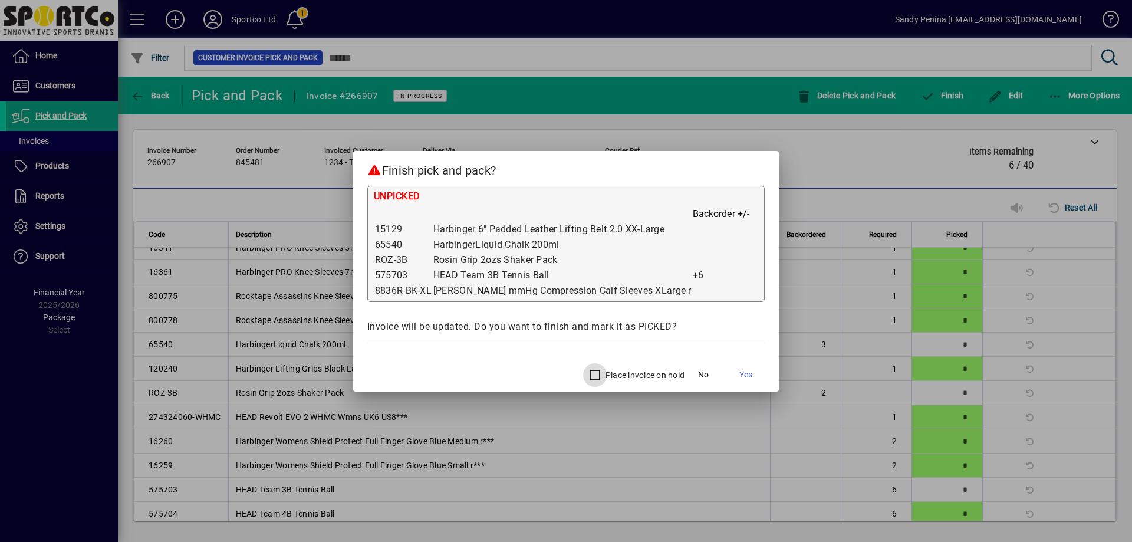
click at [583, 372] on div at bounding box center [593, 375] width 20 height 24
click at [739, 377] on span "Yes" at bounding box center [745, 374] width 13 height 12
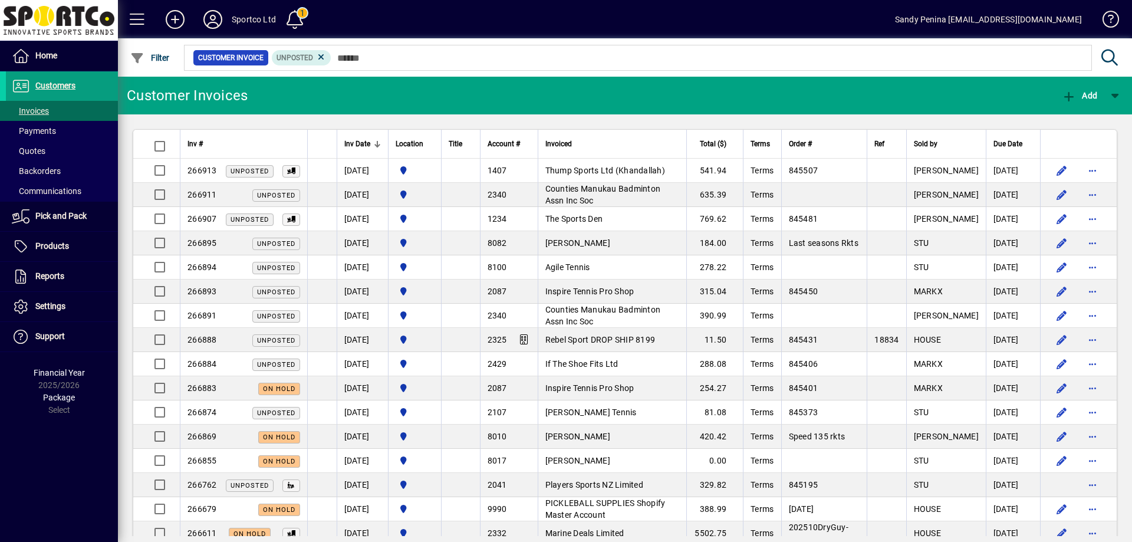
click at [380, 56] on input "text" at bounding box center [706, 58] width 751 height 17
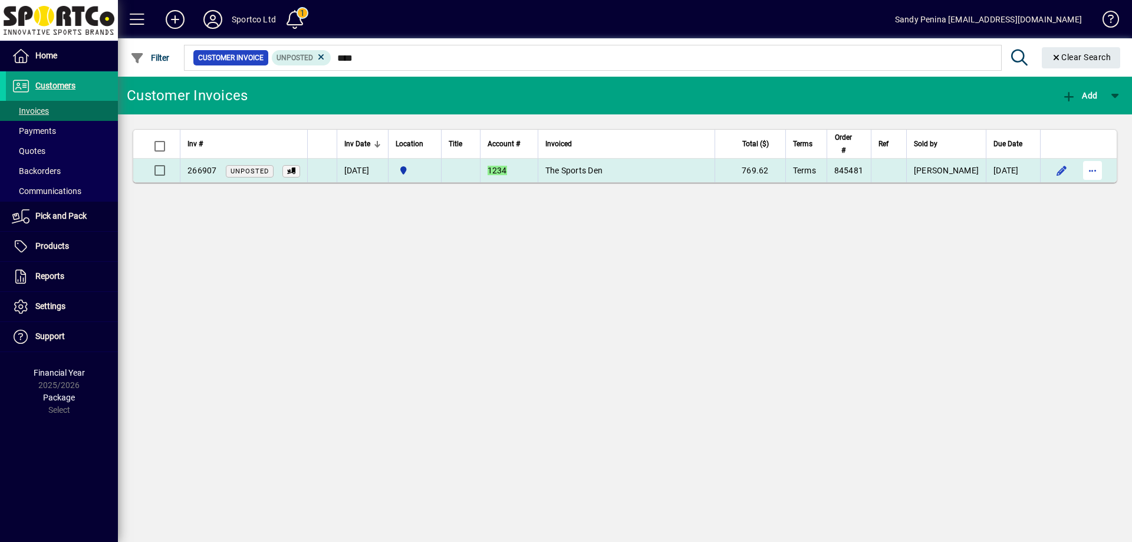
type input "****"
click at [1097, 165] on span "button" at bounding box center [1092, 170] width 28 height 28
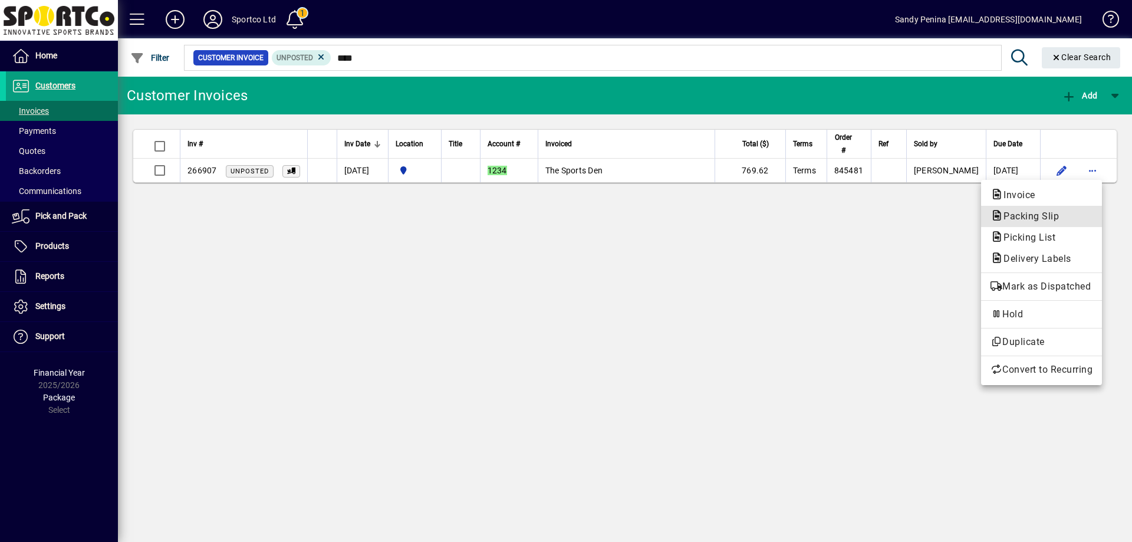
click at [1008, 215] on span "Packing Slip" at bounding box center [1027, 215] width 74 height 11
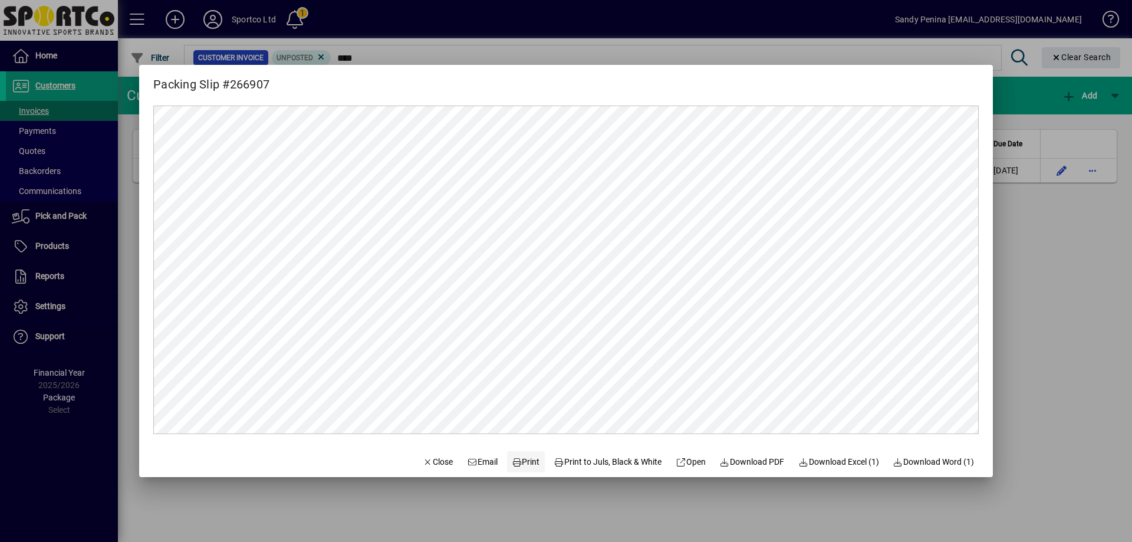
click at [523, 462] on span "Print" at bounding box center [526, 462] width 28 height 12
click at [1017, 192] on div at bounding box center [566, 271] width 1132 height 542
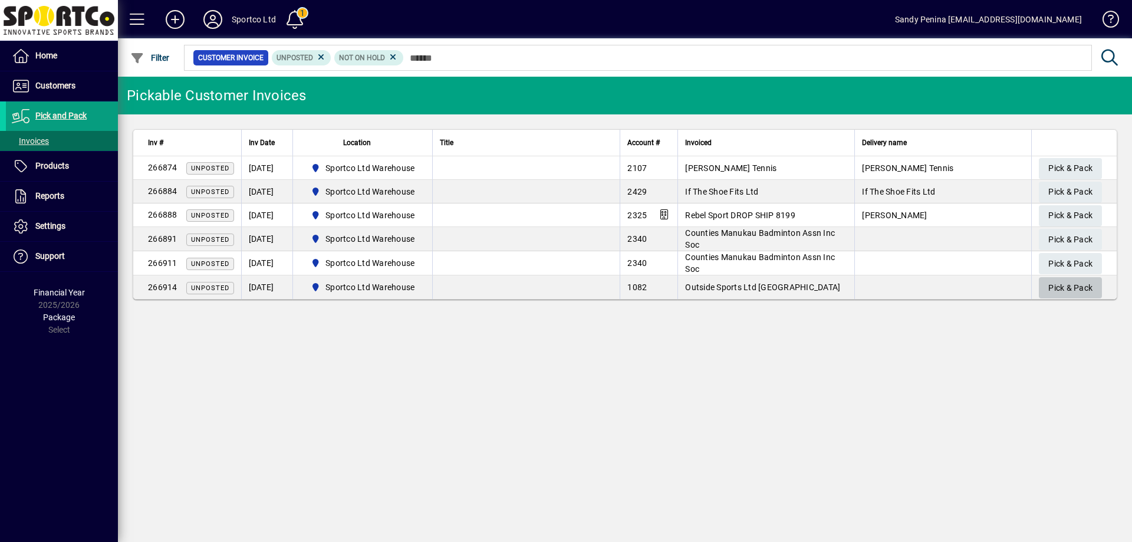
click at [1059, 286] on span "Pick & Pack" at bounding box center [1070, 287] width 44 height 19
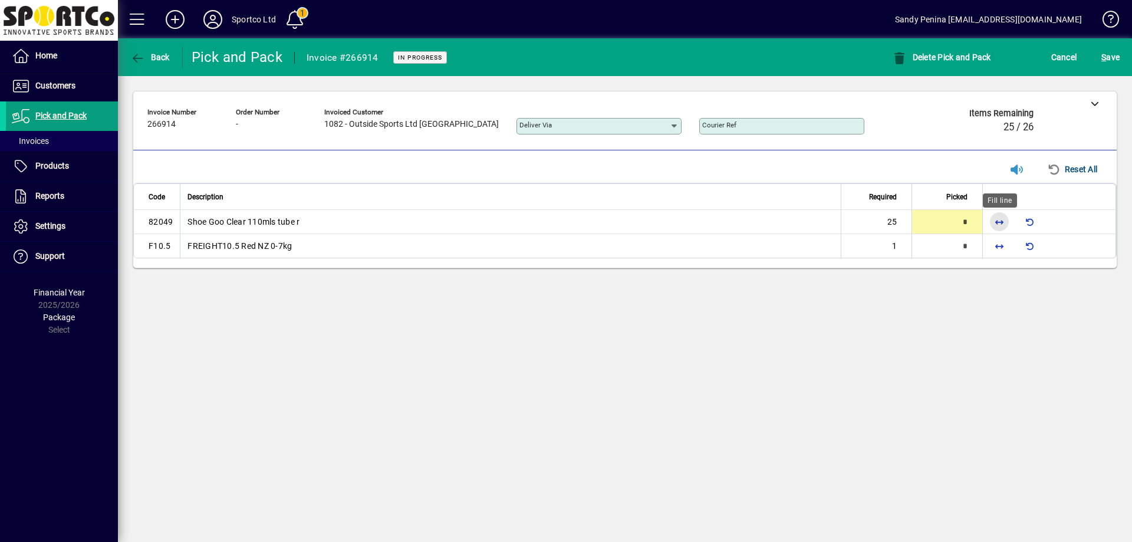
click at [1004, 220] on span "button" at bounding box center [999, 221] width 28 height 28
type input "**"
click at [1002, 245] on span "button" at bounding box center [999, 246] width 28 height 28
type input "*"
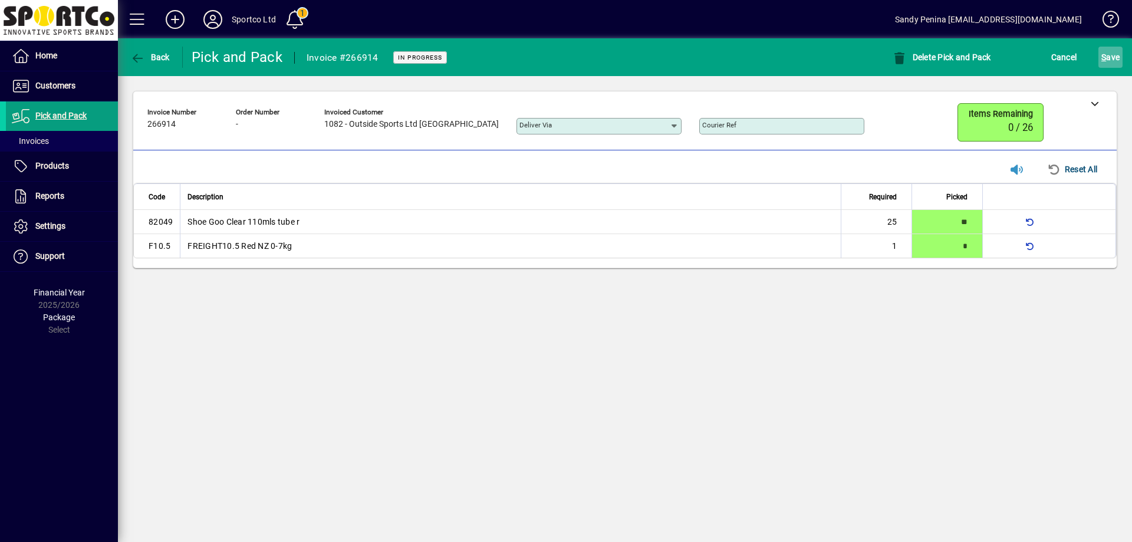
click at [1112, 52] on span "S ave" at bounding box center [1110, 57] width 18 height 19
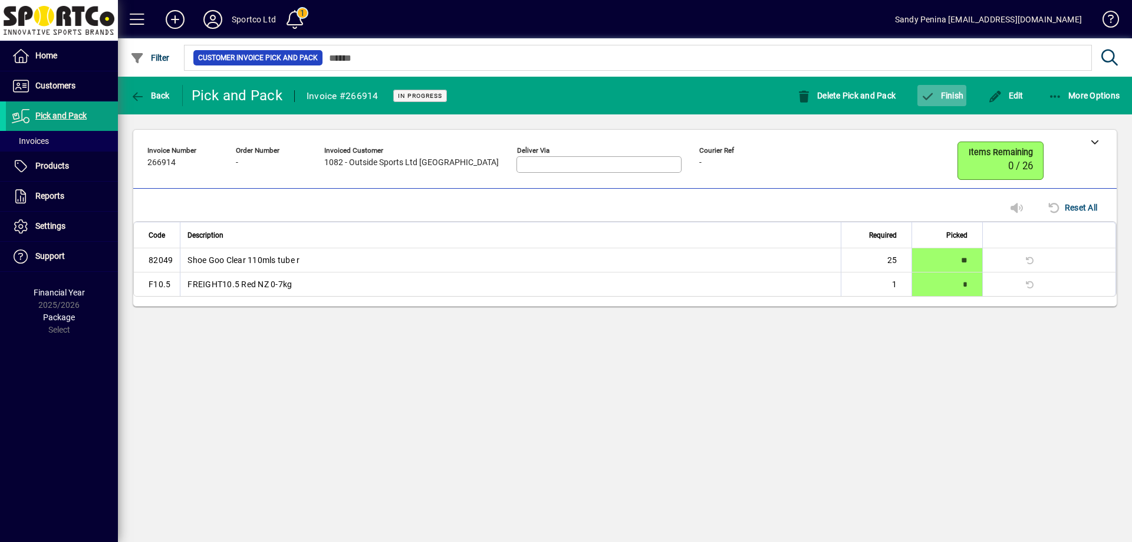
click at [943, 97] on span "Finish" at bounding box center [941, 95] width 43 height 9
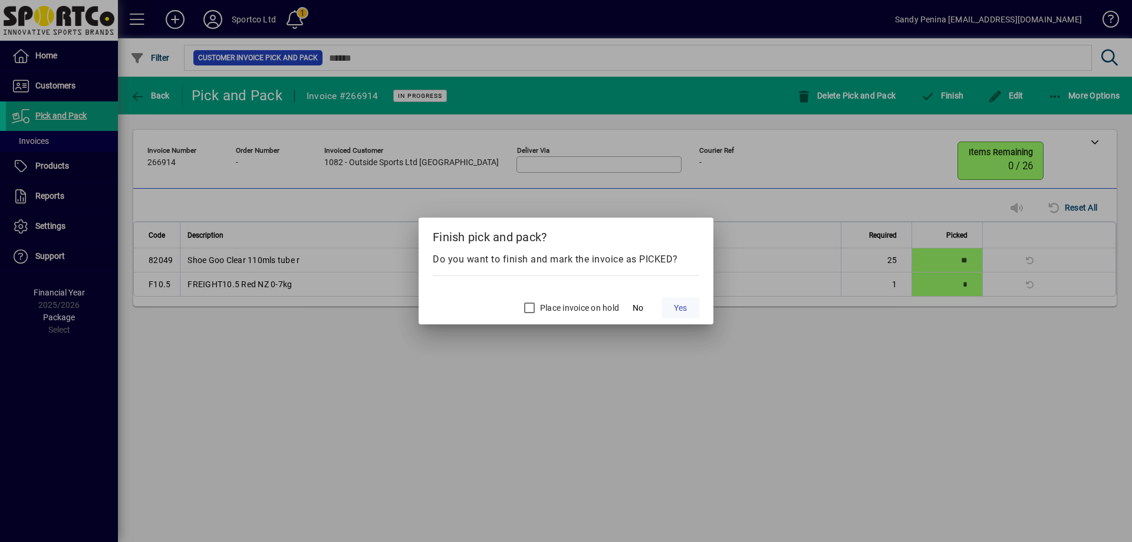
click at [681, 302] on span "Yes" at bounding box center [680, 308] width 13 height 12
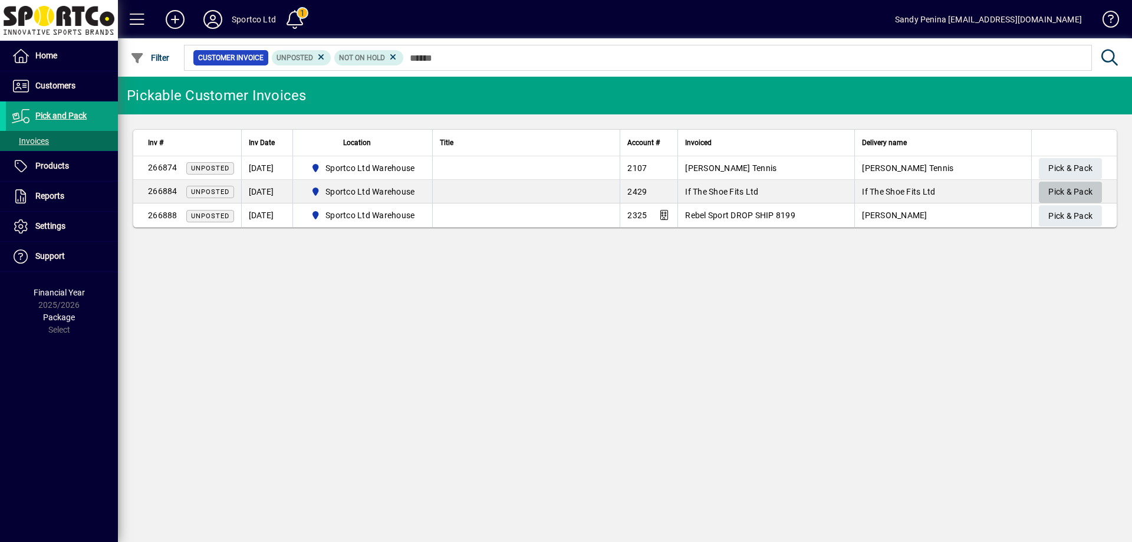
click at [1074, 189] on span "Pick & Pack" at bounding box center [1070, 191] width 44 height 19
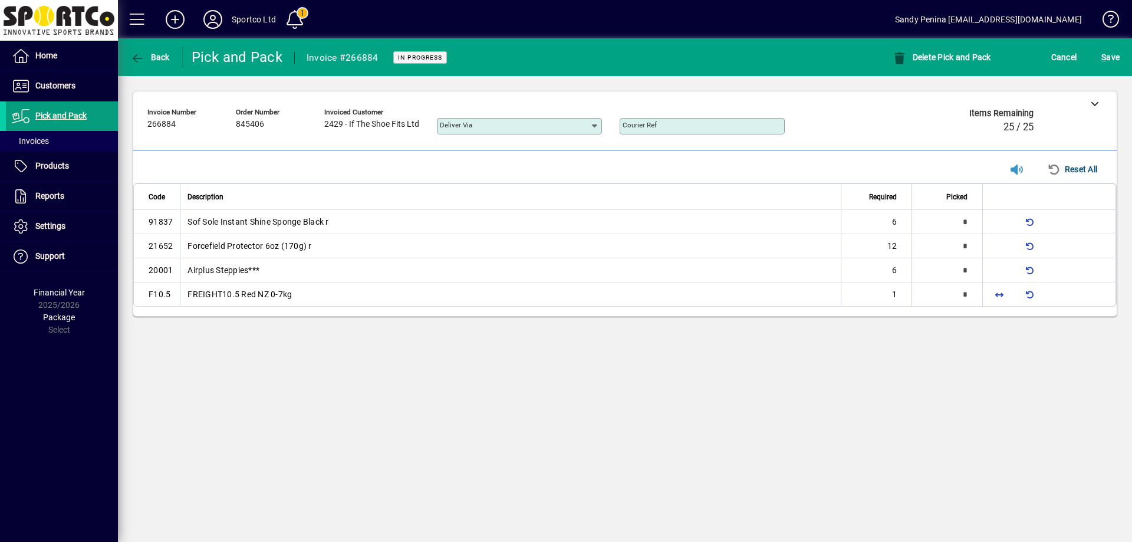
type input "*"
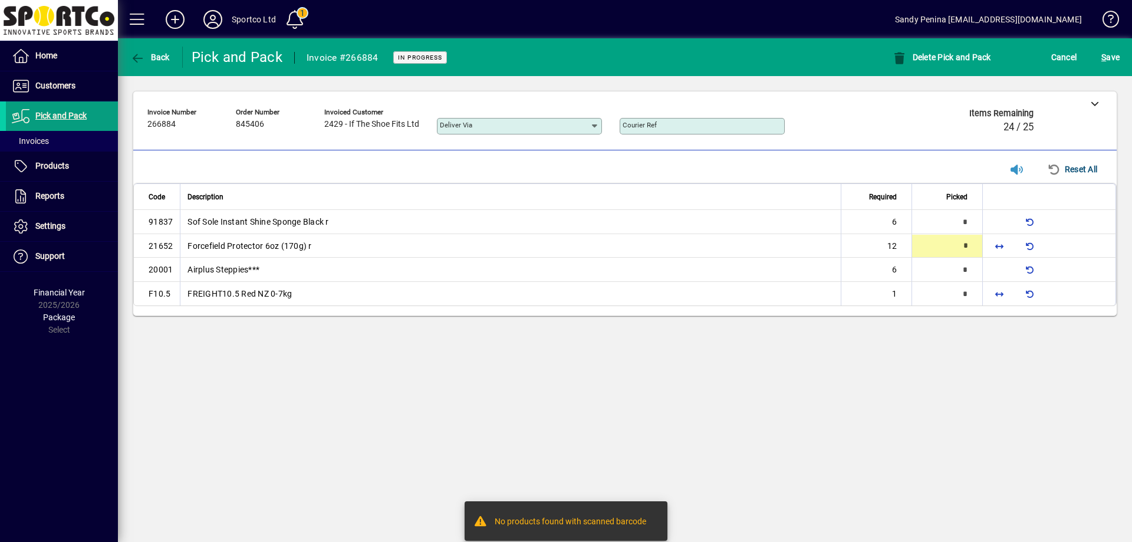
type input "*"
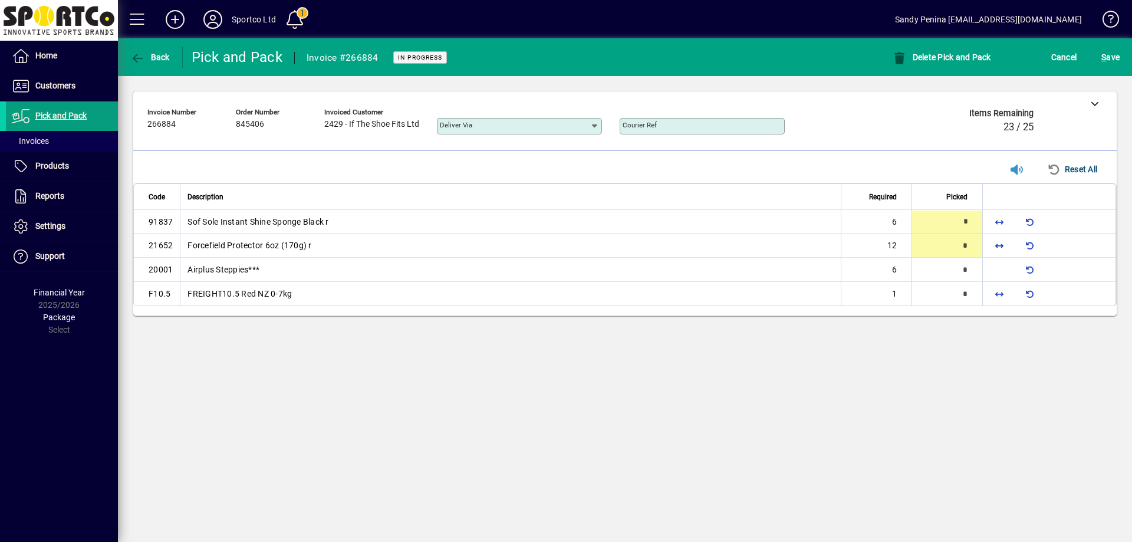
type input "*"
click at [1002, 217] on span "button" at bounding box center [999, 221] width 28 height 28
type input "*"
drag, startPoint x: 998, startPoint y: 245, endPoint x: 1010, endPoint y: 260, distance: 18.5
click at [1000, 245] on span "button" at bounding box center [999, 246] width 28 height 28
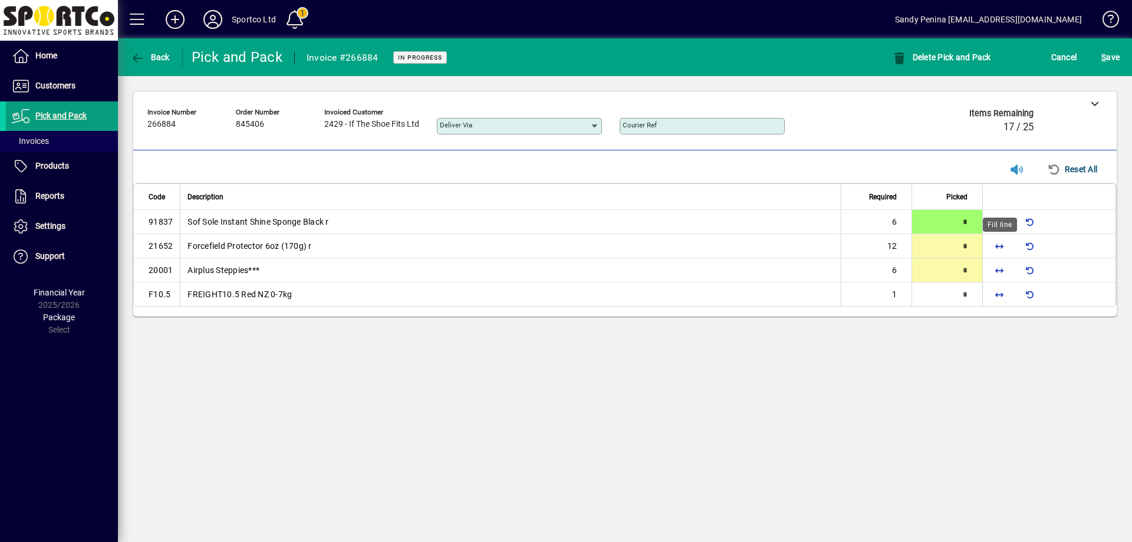
type input "**"
click at [997, 265] on span "button" at bounding box center [999, 270] width 28 height 28
type input "*"
click at [998, 295] on span "button" at bounding box center [999, 294] width 28 height 28
type input "*"
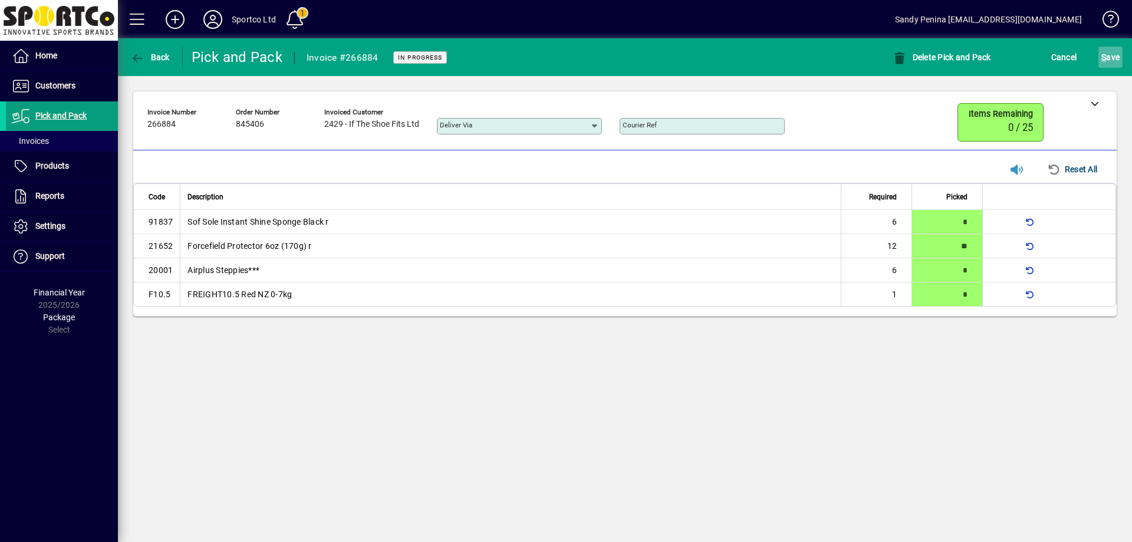
click at [1106, 56] on span "S ave" at bounding box center [1110, 57] width 18 height 19
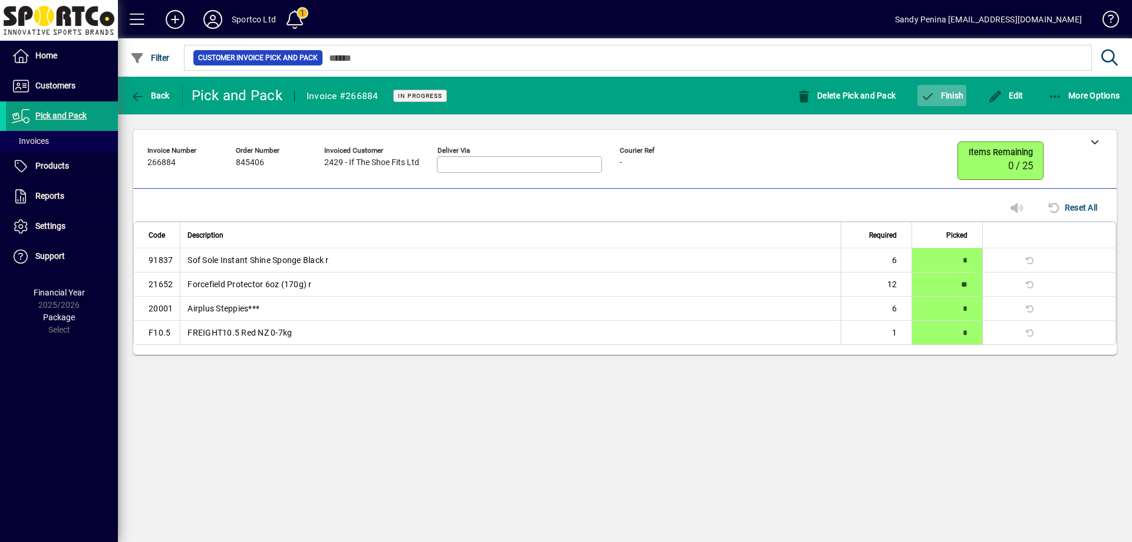
click at [929, 99] on icon "button" at bounding box center [927, 97] width 15 height 12
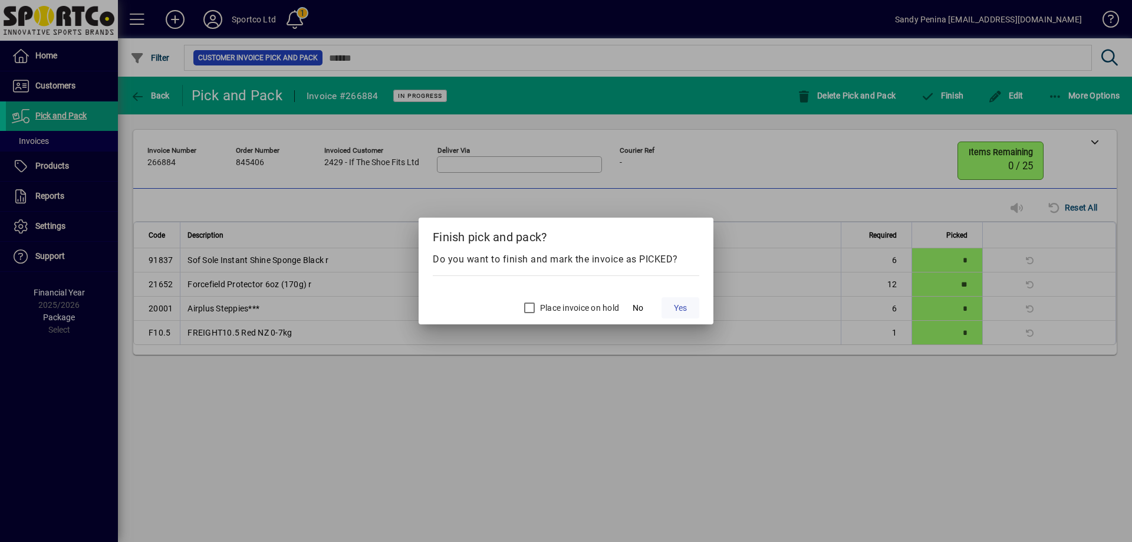
click at [679, 304] on span "Yes" at bounding box center [680, 308] width 13 height 12
